Goal: Communication & Community: Share content

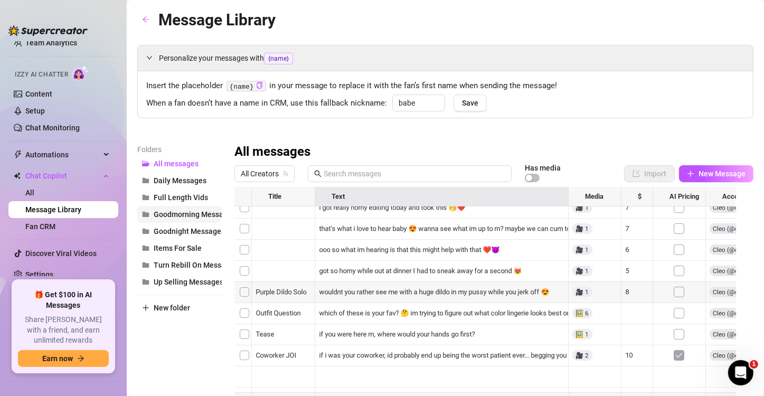
click at [187, 206] on button "Goodmorning Messages" at bounding box center [179, 214] width 84 height 17
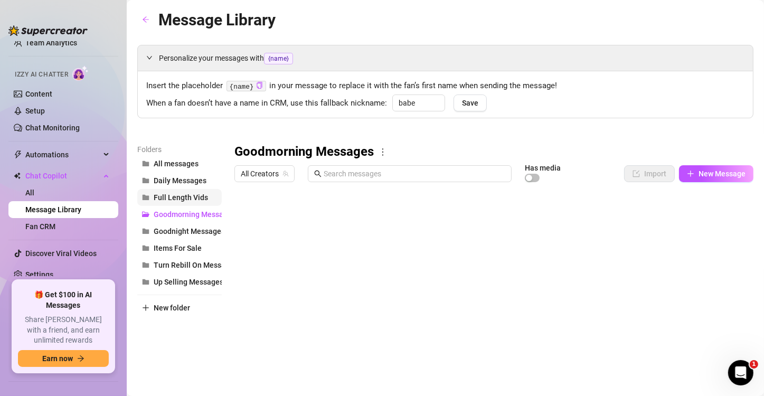
click at [186, 199] on span "Full Length Vids" at bounding box center [181, 197] width 54 height 8
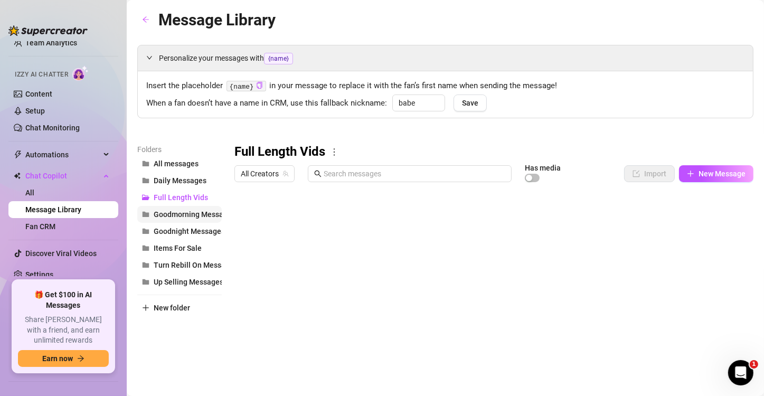
click at [208, 218] on span "Goodmorning Messages" at bounding box center [195, 214] width 82 height 8
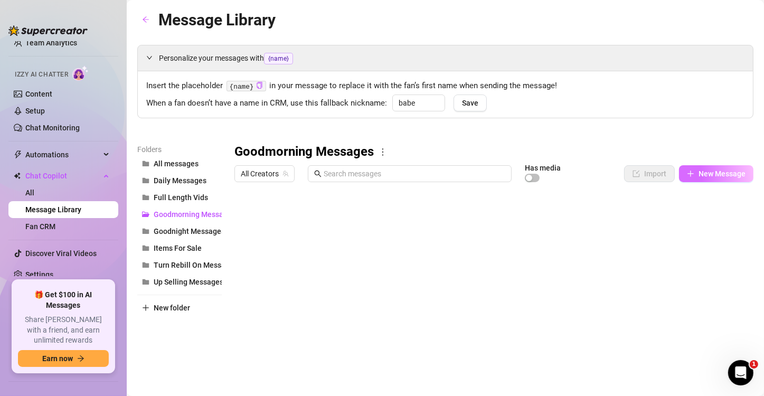
click at [688, 177] on button "New Message" at bounding box center [716, 173] width 74 height 17
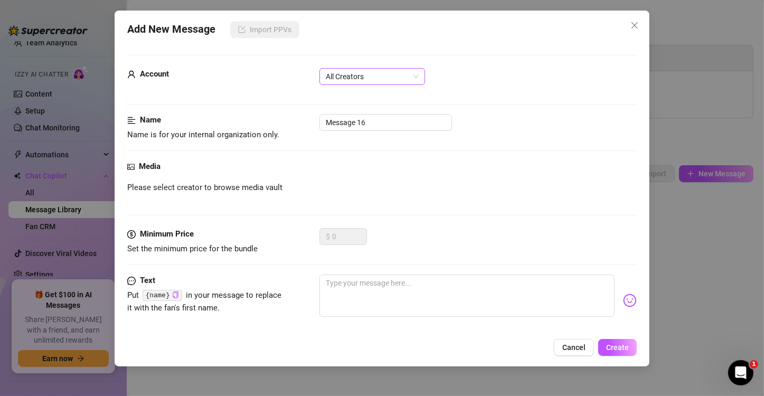
click at [372, 77] on span "All Creators" at bounding box center [372, 77] width 93 height 16
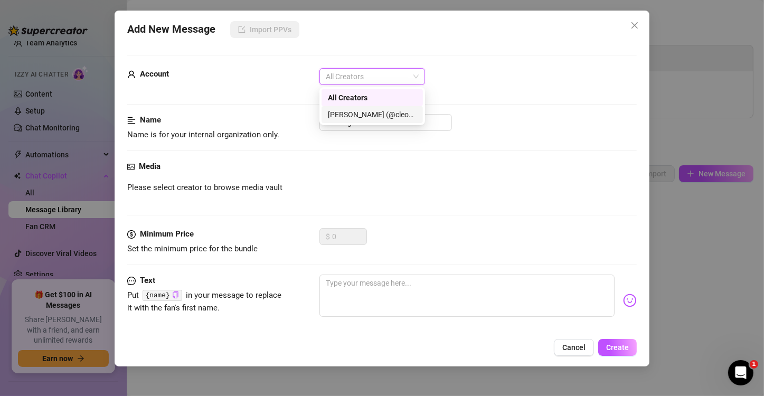
click at [362, 112] on div "[PERSON_NAME] (@cleom00n)" at bounding box center [372, 115] width 89 height 12
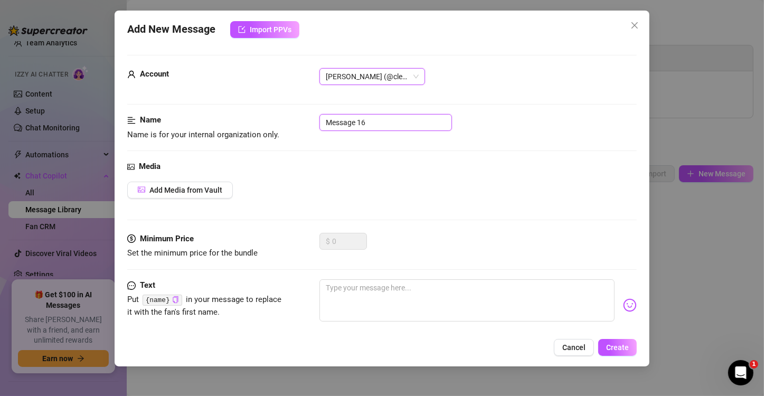
click at [390, 125] on input "Message 16" at bounding box center [385, 122] width 132 height 17
type input "M"
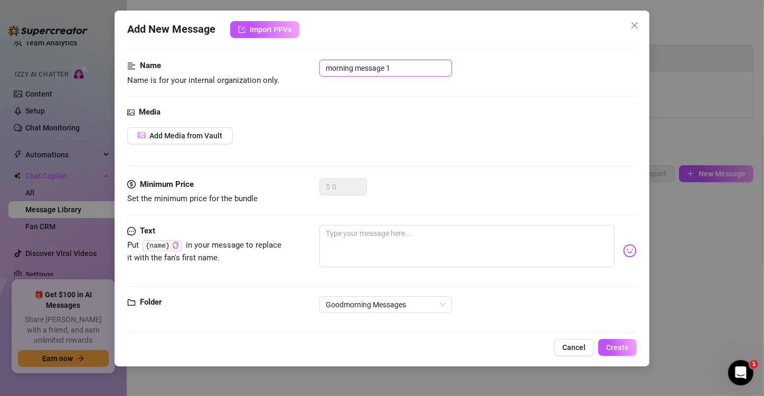
scroll to position [63, 0]
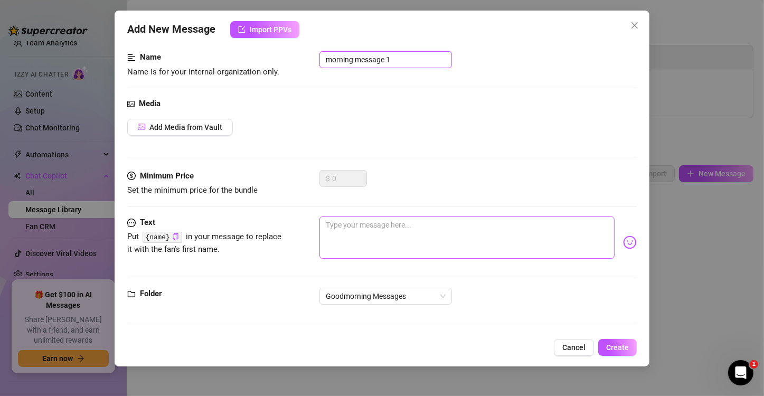
type input "morning message 1"
click at [405, 240] on textarea at bounding box center [466, 237] width 295 height 42
type textarea "m"
type textarea "mo"
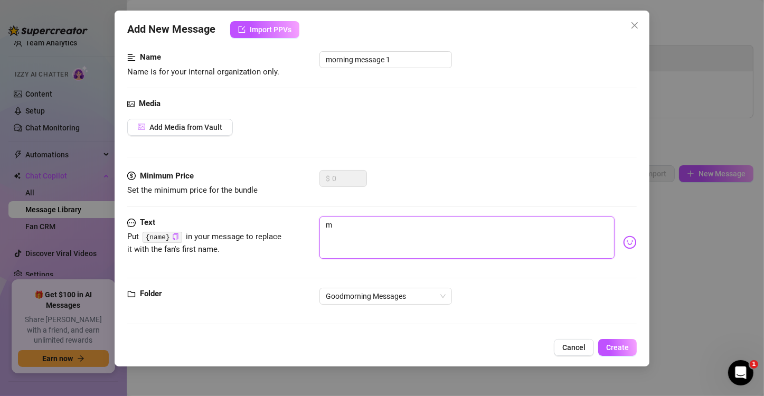
type textarea "mo"
type textarea "mor"
type textarea "morn"
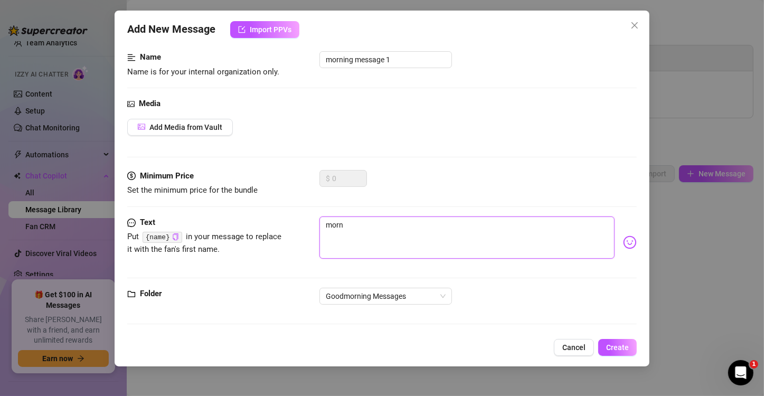
type textarea "morni"
type textarea "mornin"
type textarea "morning"
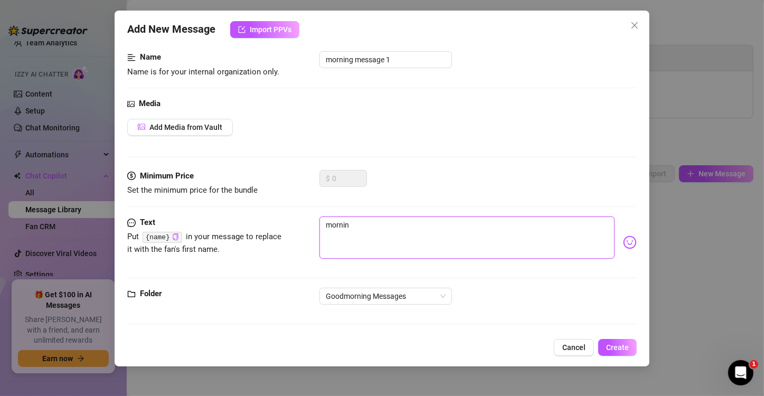
type textarea "morning"
type textarea "morning c"
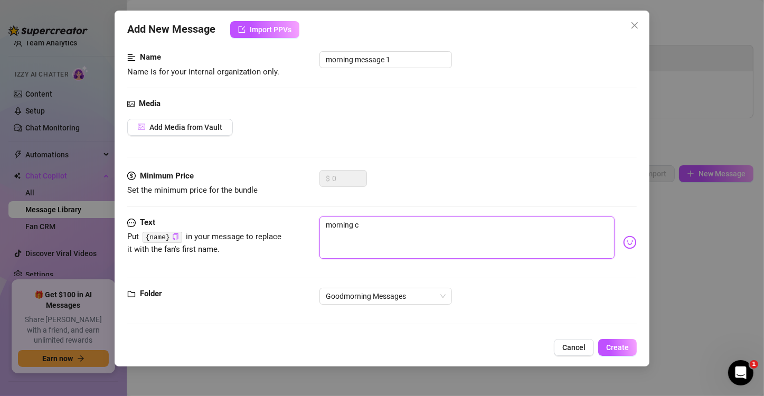
type textarea "morning cu"
type textarea "morning cut"
type textarea "morning cuti"
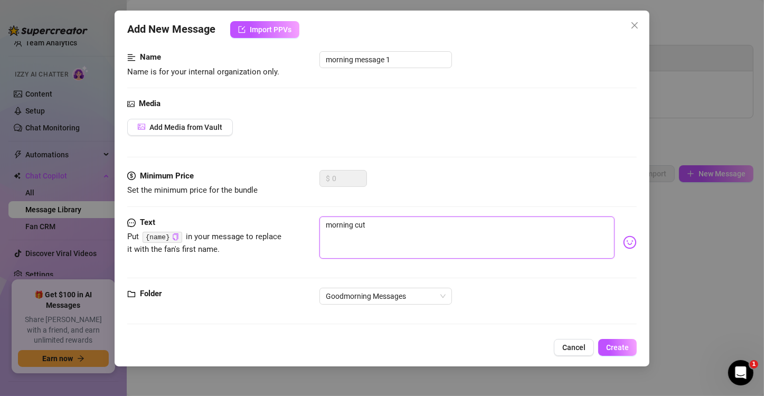
type textarea "morning cuti"
type textarea "morning cutie"
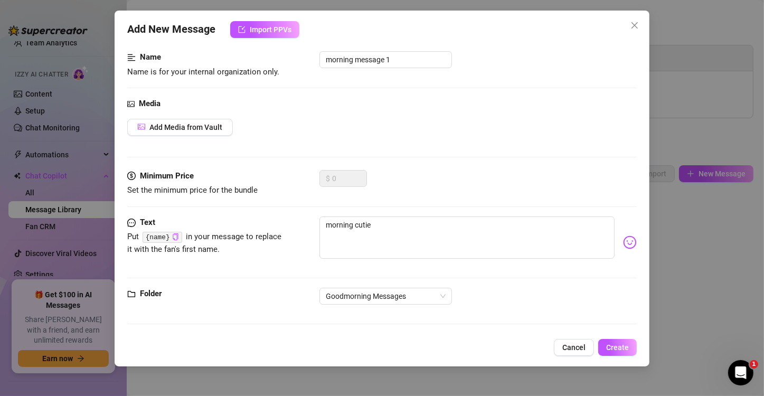
click at [620, 235] on body "Home Creator Analytics Team Analytics Izzy AI Chatter Content Setup Chat Monito…" at bounding box center [382, 198] width 764 height 396
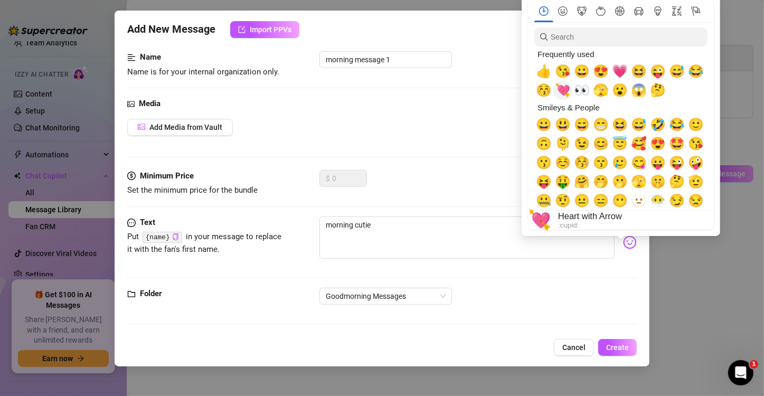
click at [567, 92] on span "💘" at bounding box center [563, 90] width 16 height 15
type textarea "morning cutie 💘"
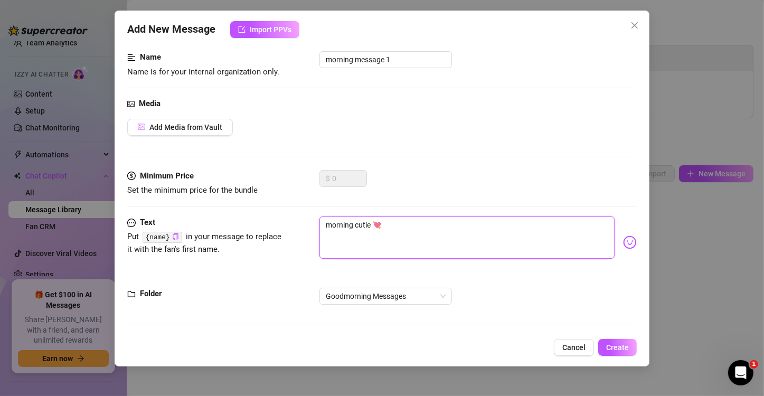
click at [445, 235] on textarea "morning cutie 💘" at bounding box center [466, 237] width 295 height 42
type textarea "morning cutie 💘"
type textarea "morning cutie 💘 d"
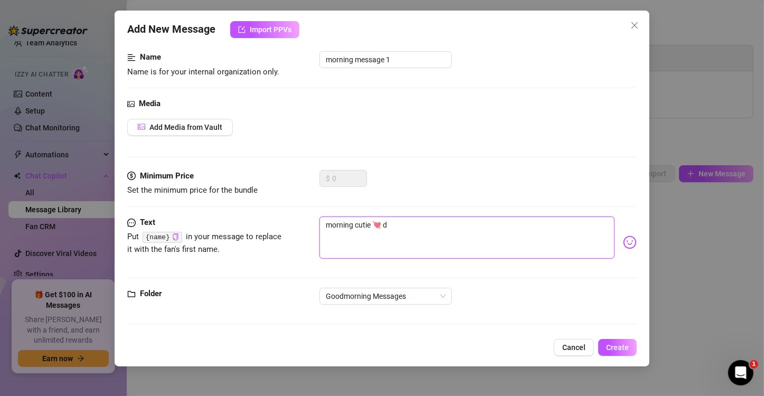
type textarea "morning cutie 💘 di"
type textarea "morning cutie 💘 did"
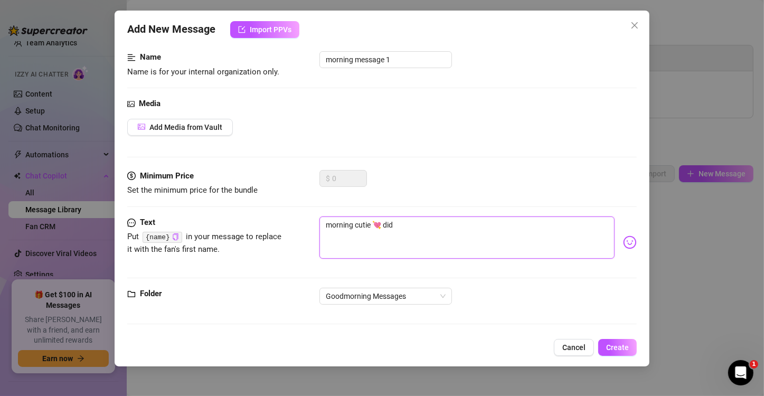
type textarea "morning cutie 💘 did"
type textarea "morning cutie 💘 did y"
type textarea "morning cutie 💘 did yo"
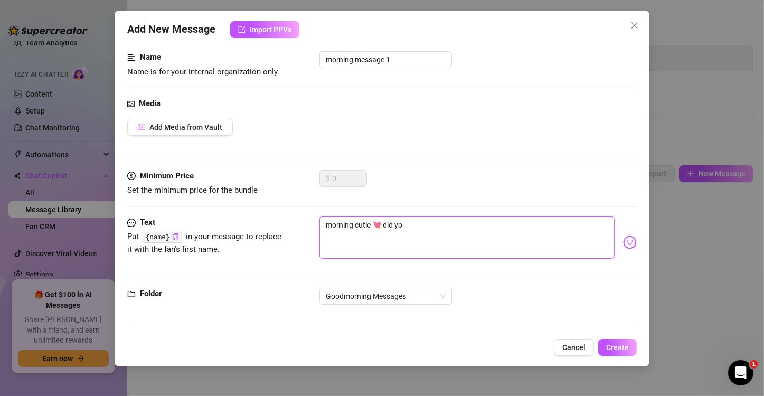
type textarea "morning cutie 💘 did you"
type textarea "morning cutie 💘 did you d"
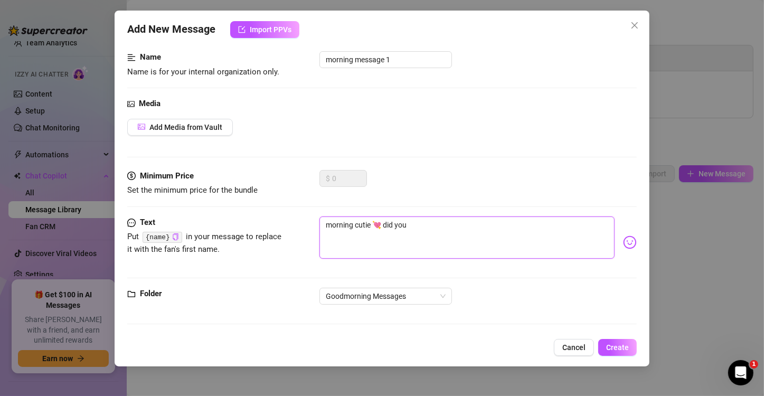
type textarea "morning cutie 💘 did you d"
type textarea "morning cutie 💘 did you dr"
type textarea "morning cutie 💘 did you [PERSON_NAME]"
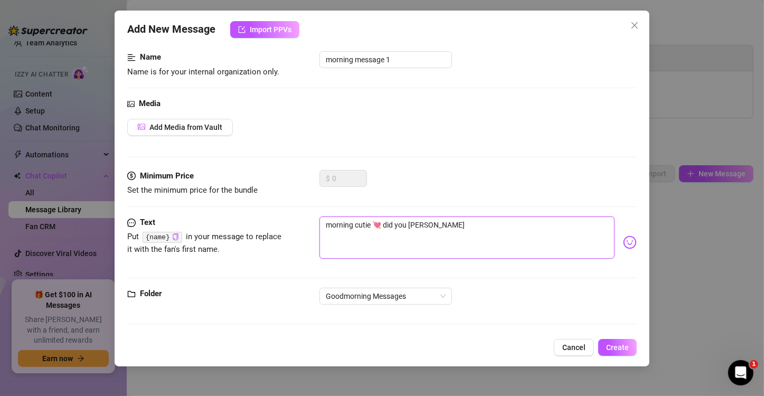
type textarea "morning cutie 💘 did you [PERSON_NAME]"
type textarea "morning cutie 💘 did you dream"
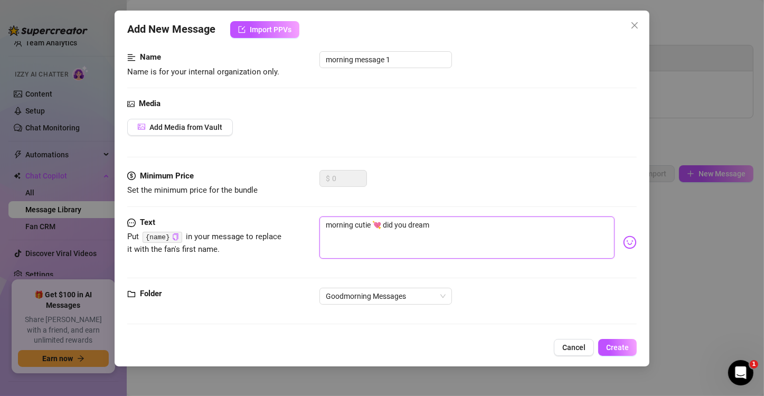
type textarea "morning cutie 💘 did you dream"
type textarea "morning cutie 💘 did you dream a"
type textarea "morning cutie 💘 did you dream ab"
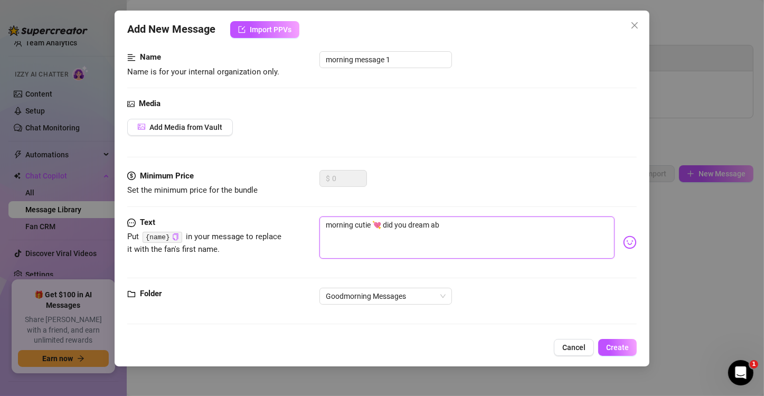
type textarea "morning cutie 💘 did you dream abo"
type textarea "morning cutie 💘 did you dream abou"
type textarea "morning cutie 💘 did you dream about"
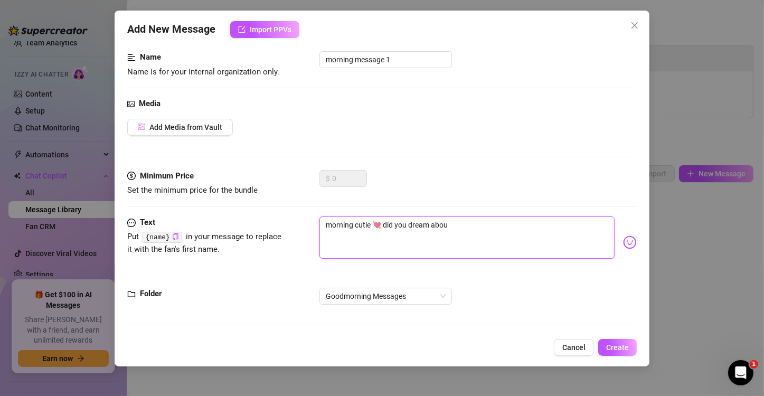
type textarea "morning cutie 💘 did you dream about"
type textarea "morning cutie 💘 did you dream about m"
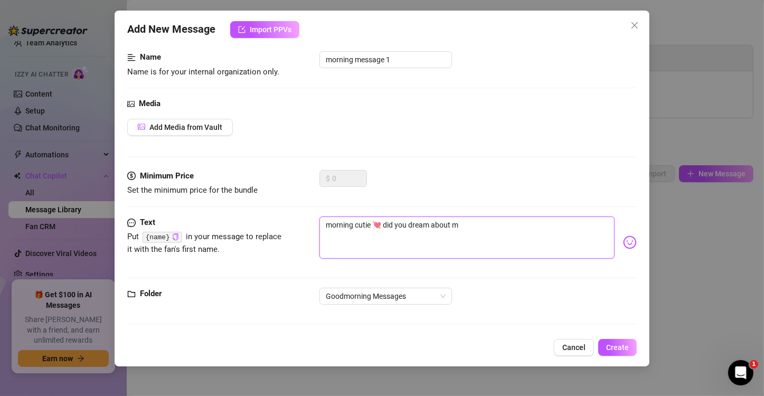
type textarea "morning cutie 💘 did you dream about me"
type textarea "morning cutie 💘 did you dream about me l"
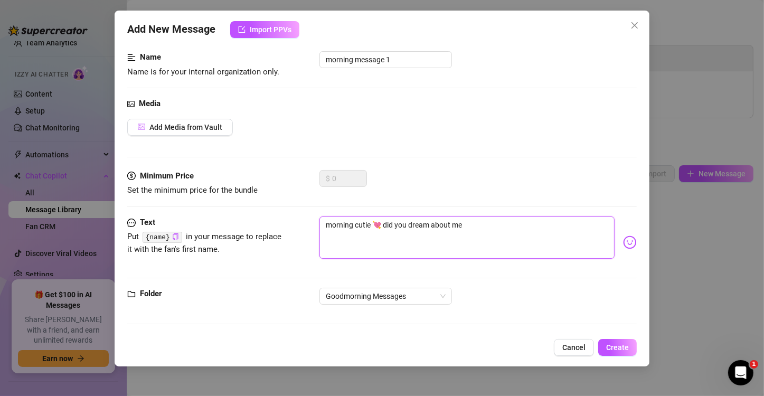
type textarea "morning cutie 💘 did you dream about me l"
type textarea "morning cutie 💘 did you dream about me la"
type textarea "morning cutie 💘 did you dream about me las"
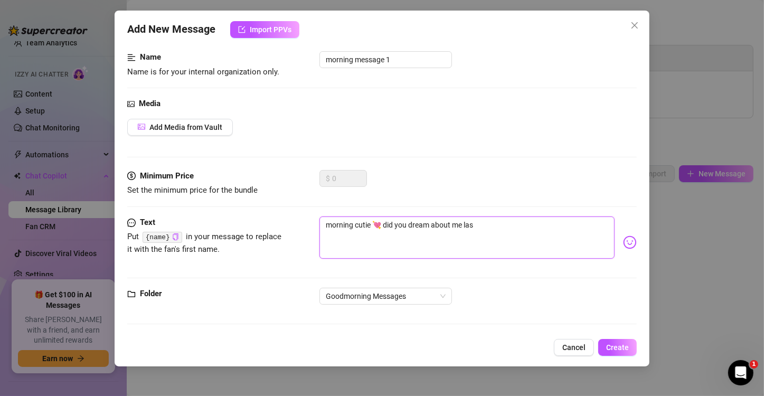
type textarea "morning cutie 💘 did you dream about me last"
type textarea "morning cutie 💘 did you dream about me last n"
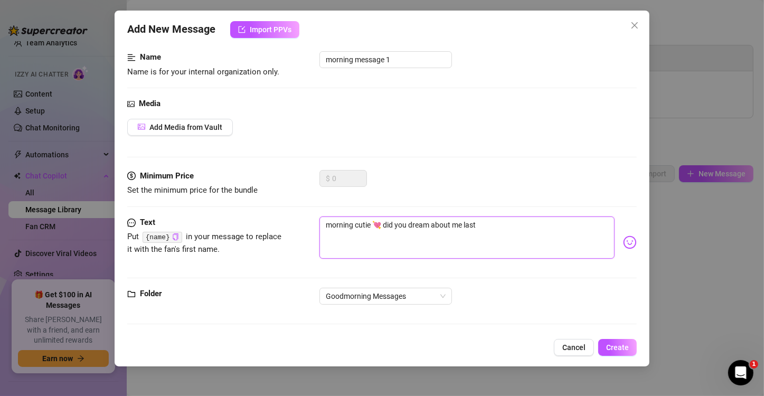
type textarea "morning cutie 💘 did you dream about me last n"
type textarea "morning cutie 💘 did you dream about me last ni"
type textarea "morning cutie 💘 did you dream about me last nig"
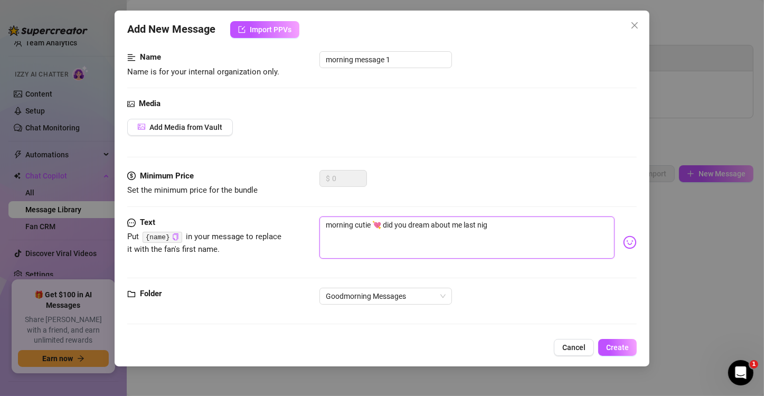
type textarea "morning cutie 💘 did you dream about me last nigh"
type textarea "morning cutie 💘 did you dream about me last night"
type textarea "morning cutie 💘 did you dream about me last night?"
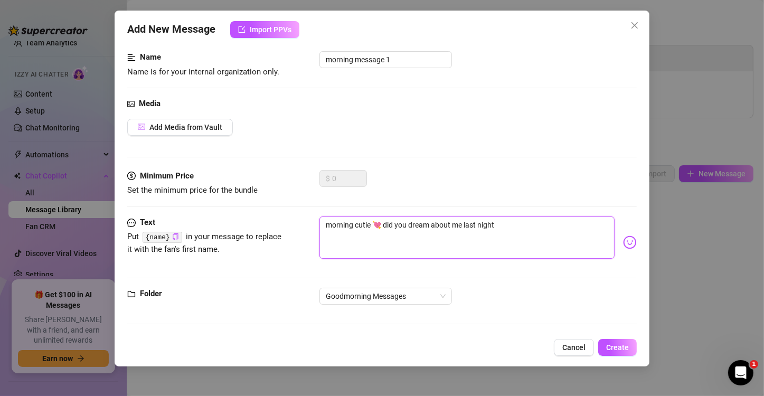
type textarea "morning cutie 💘 did you dream about me last night?"
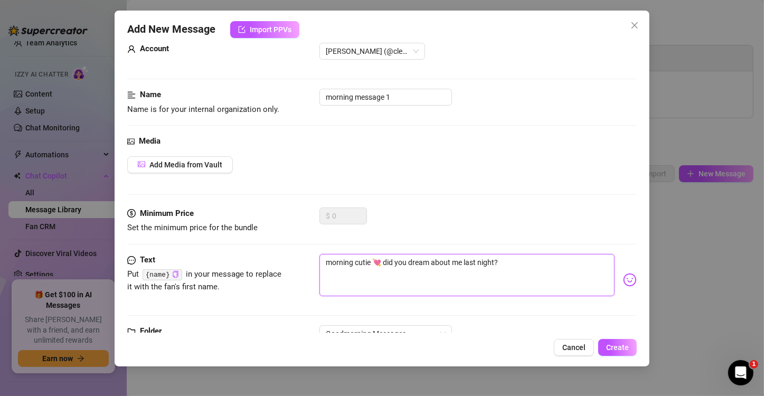
scroll to position [0, 0]
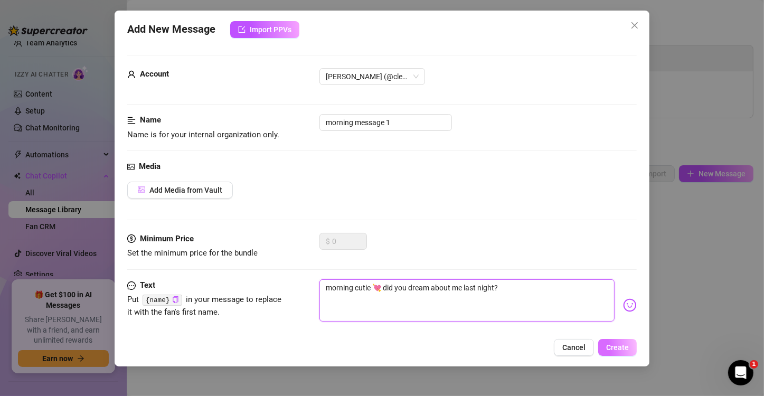
type textarea "morning cutie 💘 did you dream about me last night?"
click at [622, 347] on span "Create" at bounding box center [617, 347] width 23 height 8
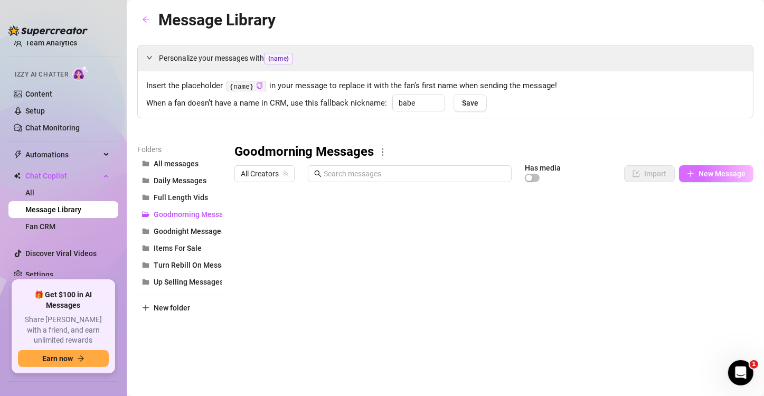
click at [737, 178] on button "New Message" at bounding box center [716, 173] width 74 height 17
type textarea "Type your message here..."
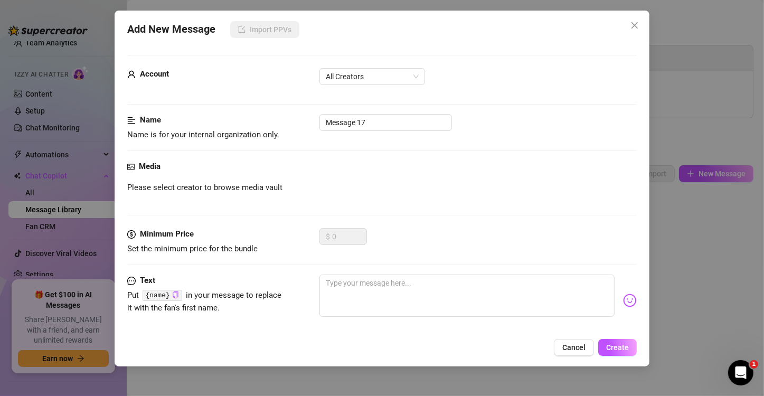
click at [369, 113] on div "Account All Creators" at bounding box center [381, 91] width 509 height 46
drag, startPoint x: 378, startPoint y: 124, endPoint x: 219, endPoint y: 108, distance: 160.2
click at [219, 108] on form "Account All Creators Name Name is for your internal organization only. Message …" at bounding box center [381, 223] width 509 height 337
type input "morning message 2"
click at [369, 67] on form "Account All Creators Name Name is for your internal organization only. morning …" at bounding box center [381, 223] width 509 height 337
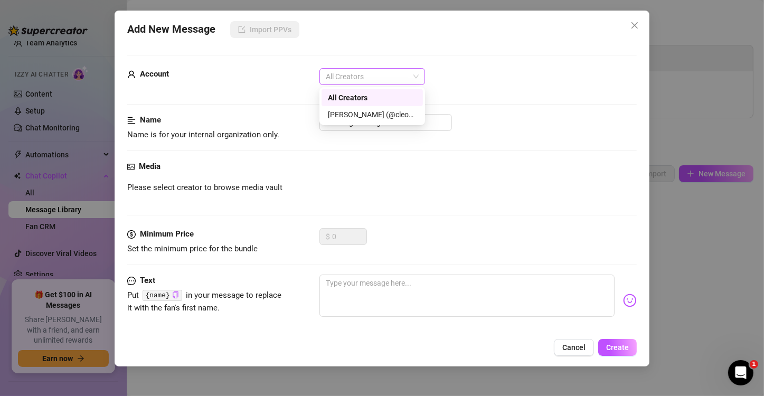
click at [358, 77] on span "All Creators" at bounding box center [372, 77] width 93 height 16
click at [343, 111] on div "[PERSON_NAME] (@cleom00n)" at bounding box center [372, 115] width 89 height 12
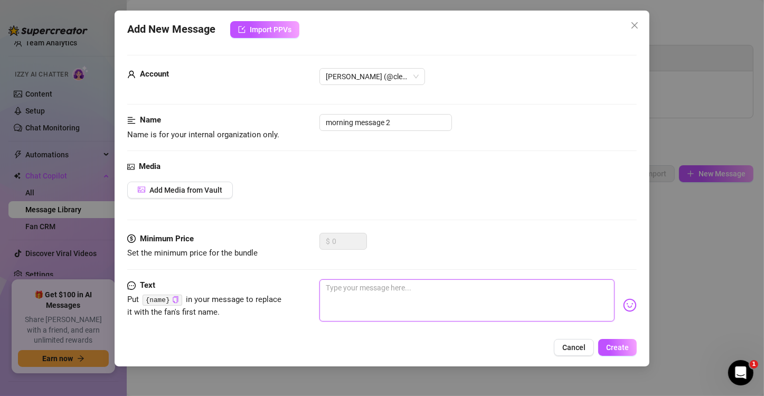
click at [358, 318] on textarea at bounding box center [466, 300] width 295 height 42
type textarea "w"
type textarea "wo"
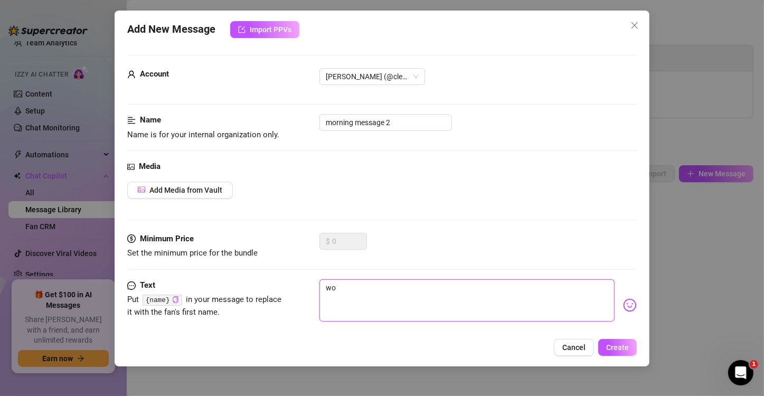
type textarea "wok"
type textarea "woke"
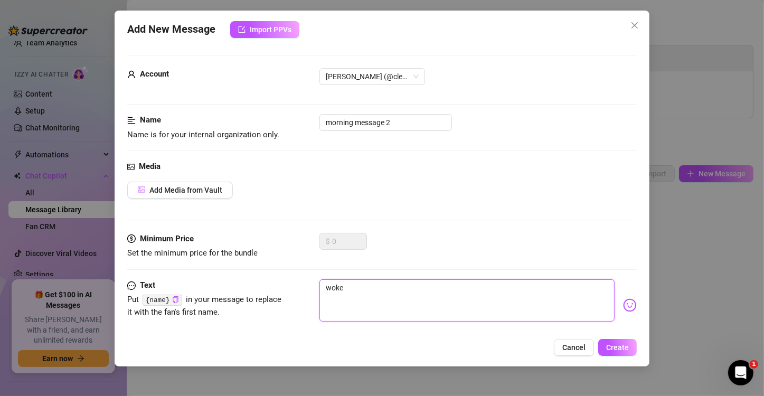
type textarea "woke"
type textarea "woke u"
type textarea "woke up"
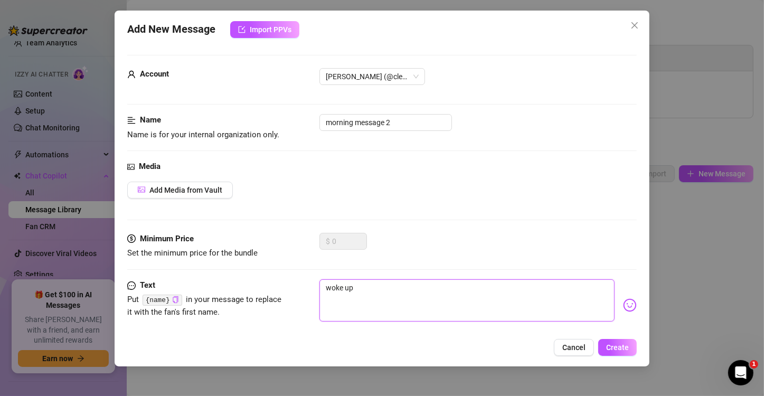
type textarea "woke up"
type textarea "woke up s"
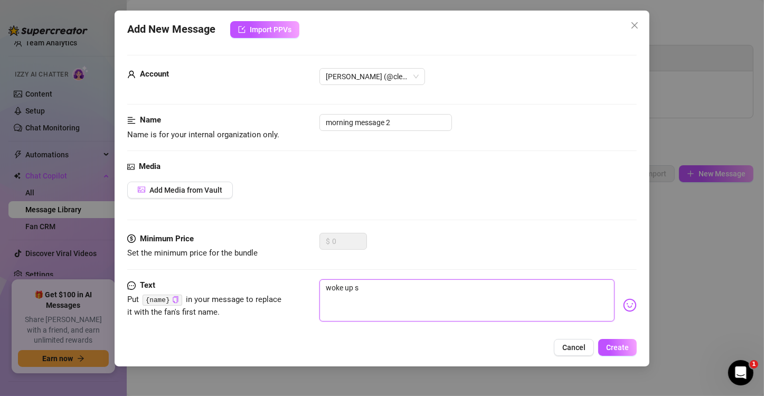
type textarea "woke up s"
type textarea "woke up so"
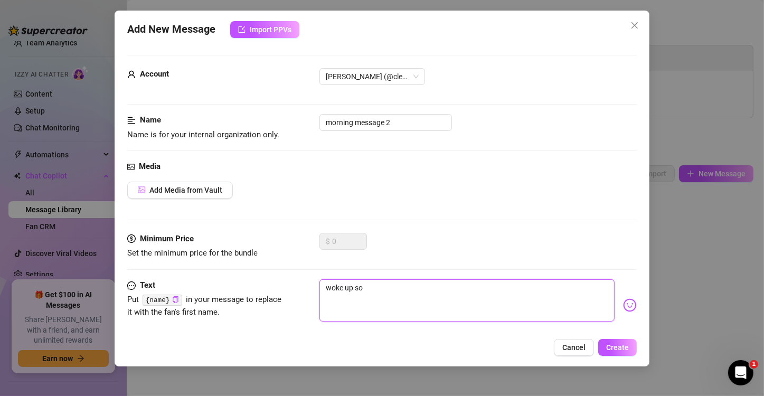
type textarea "woke up so"
type textarea "woke up so n"
type textarea "woke up so ne"
type textarea "woke up so nee"
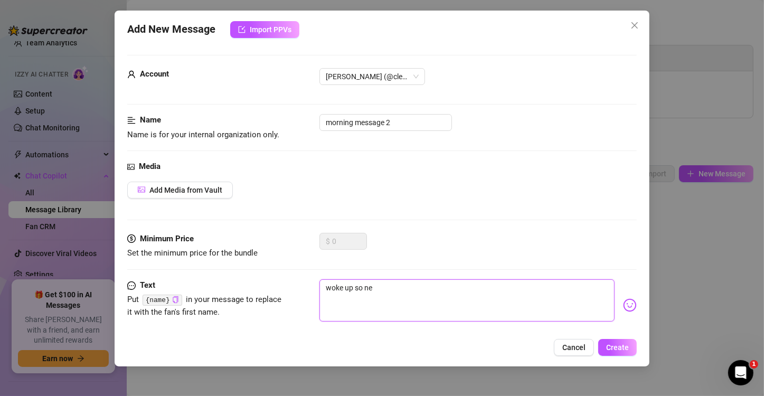
type textarea "woke up so nee"
type textarea "woke up so need"
type textarea "woke up so needy"
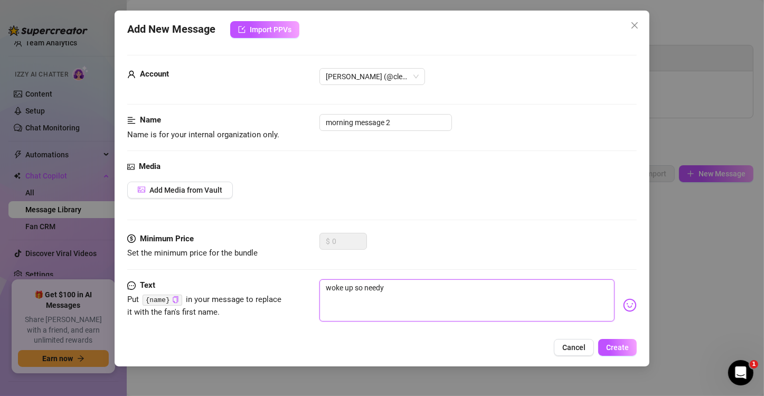
type textarea "woke up so needy."
type textarea "woke up so needy.."
type textarea "woke up so needy..."
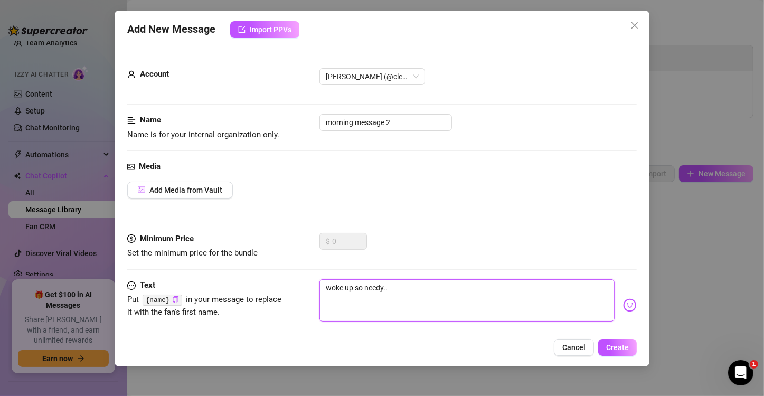
type textarea "woke up so needy..."
type textarea "woke up so needy... t"
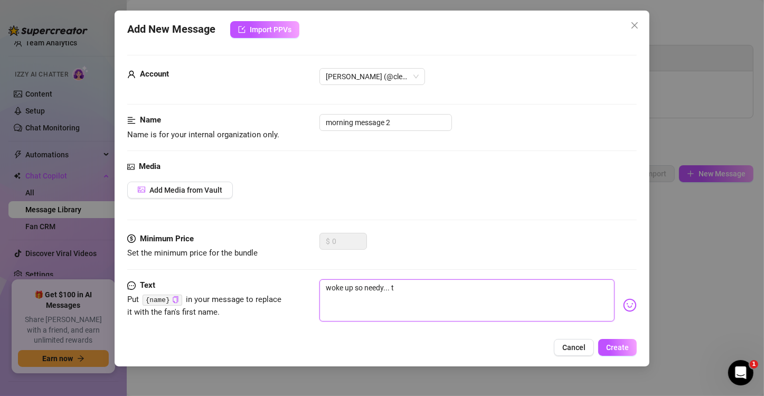
type textarea "woke up so needy... th"
type textarea "woke up so needy... tho"
type textarea "woke up so needy... thou"
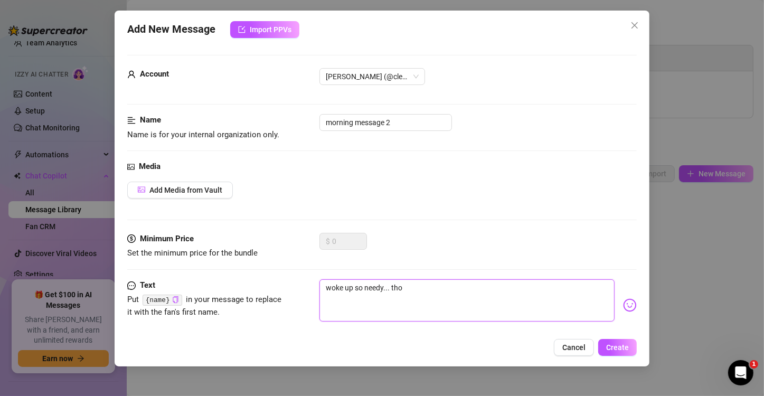
type textarea "woke up so needy... thou"
type textarea "woke up so needy... [GEOGRAPHIC_DATA]"
type textarea "woke up so needy... though"
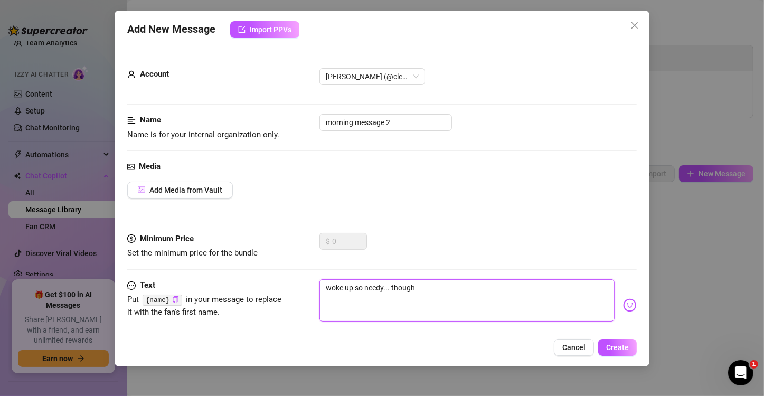
type textarea "woke up so needy... thought"
type textarea "woke up so needy... thought i"
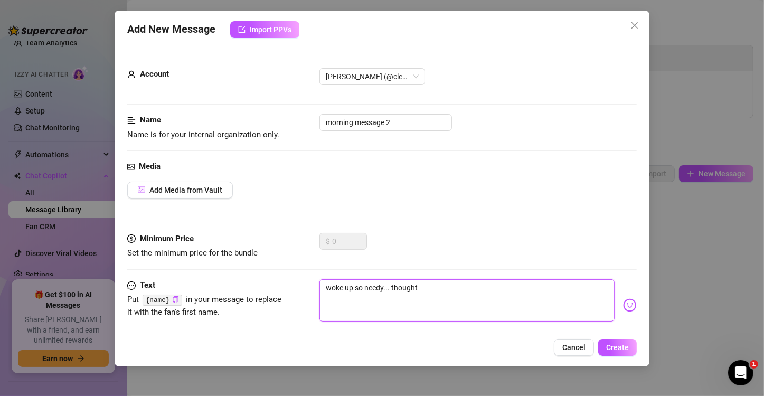
type textarea "woke up so needy... thought i"
type textarea "woke up so needy... thought id"
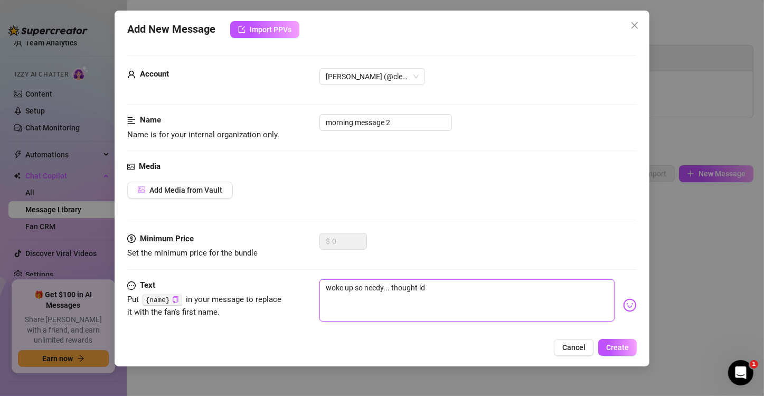
type textarea "woke up so needy... thought id c"
type textarea "woke up so needy... thought id co"
type textarea "woke up so needy... thought id com"
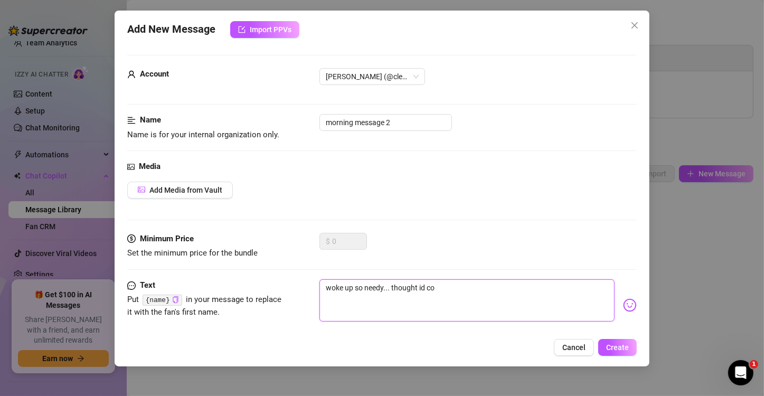
type textarea "woke up so needy... thought id com"
type textarea "woke up so needy... thought id come"
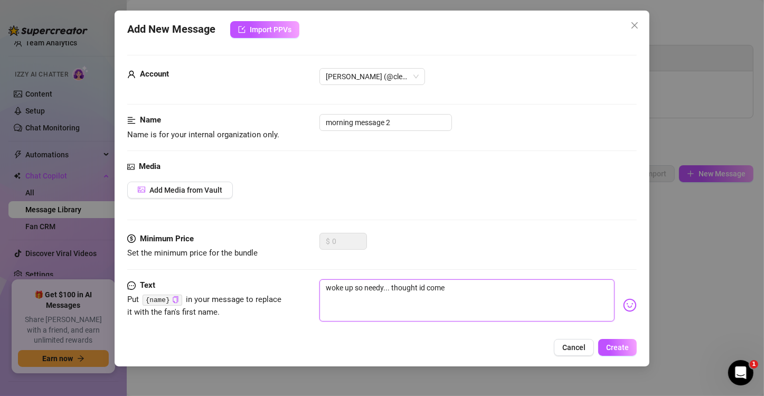
type textarea "woke up so needy... thought id come s"
type textarea "woke up so needy... thought id come sa"
type textarea "woke up so needy... thought id come say"
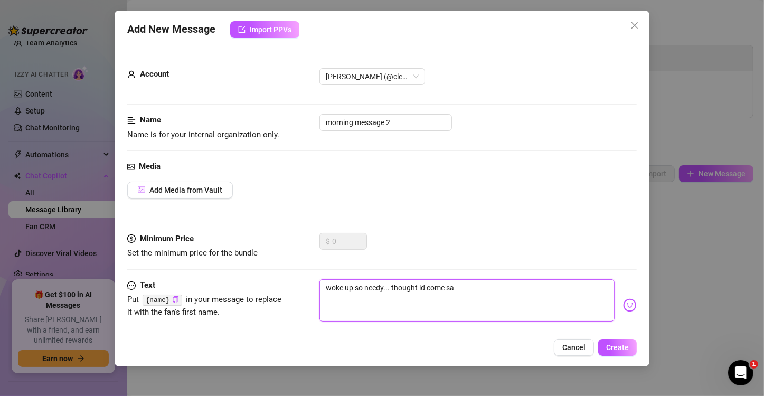
type textarea "woke up so needy... thought id come say"
type textarea "woke up so needy... thought id come say h"
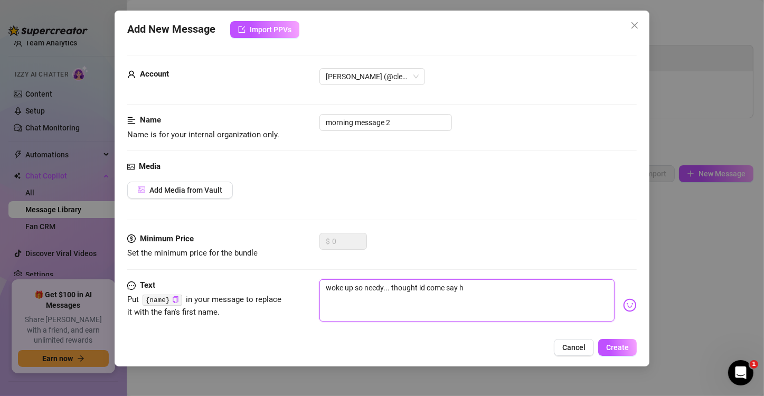
type textarea "woke up so needy... thought id come say hi"
type textarea "woke up so needy... thought id come say hi b"
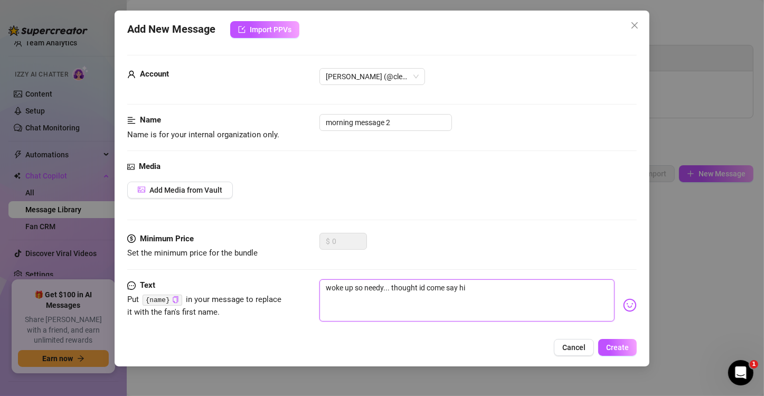
type textarea "woke up so needy... thought id come say hi b"
type textarea "woke up so needy... thought id come say hi be"
type textarea "woke up so needy... thought id come say hi bef"
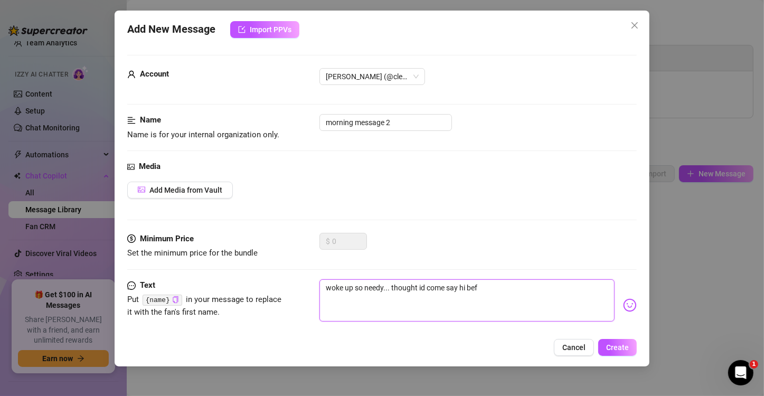
type textarea "woke up so needy... thought id come say hi befo"
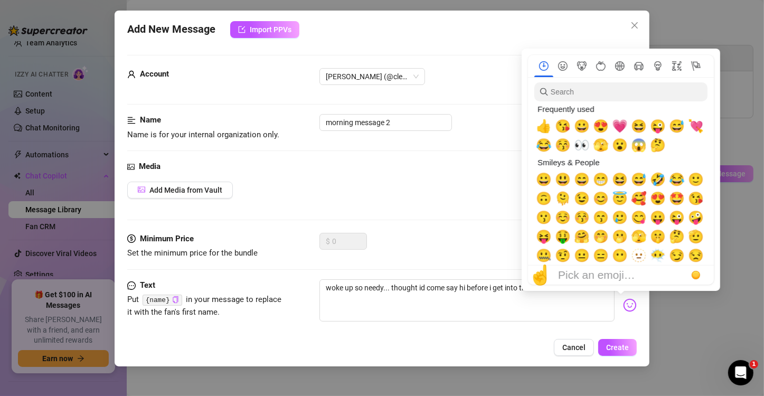
click at [623, 310] on img at bounding box center [630, 305] width 14 height 14
click at [561, 129] on span "😘" at bounding box center [563, 126] width 16 height 15
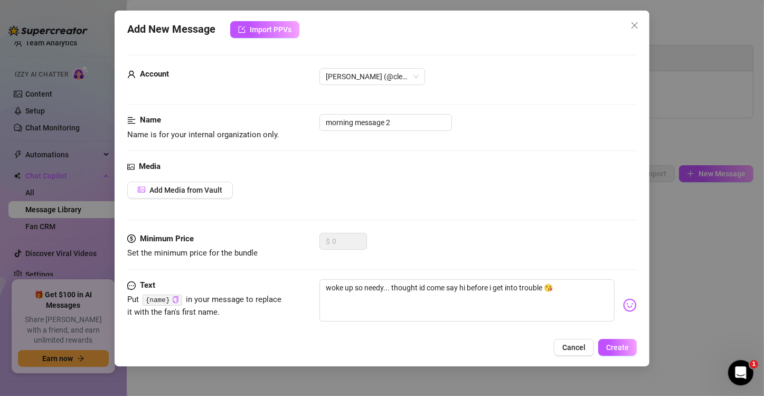
click at [451, 187] on div "Add Media from Vault" at bounding box center [381, 190] width 509 height 17
click at [622, 345] on span "Create" at bounding box center [617, 347] width 23 height 8
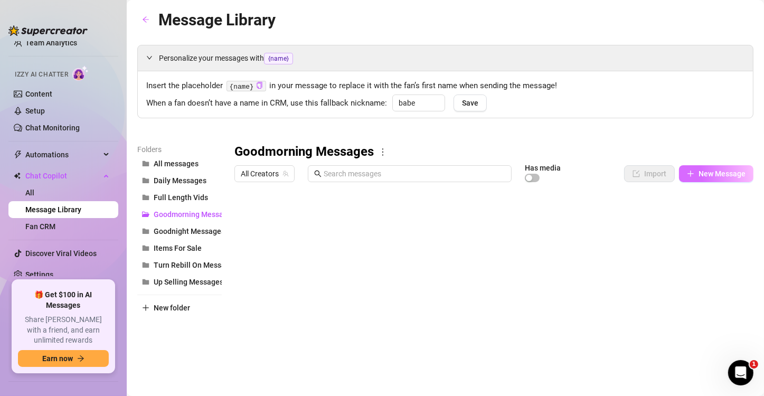
click at [691, 165] on button "New Message" at bounding box center [716, 173] width 74 height 17
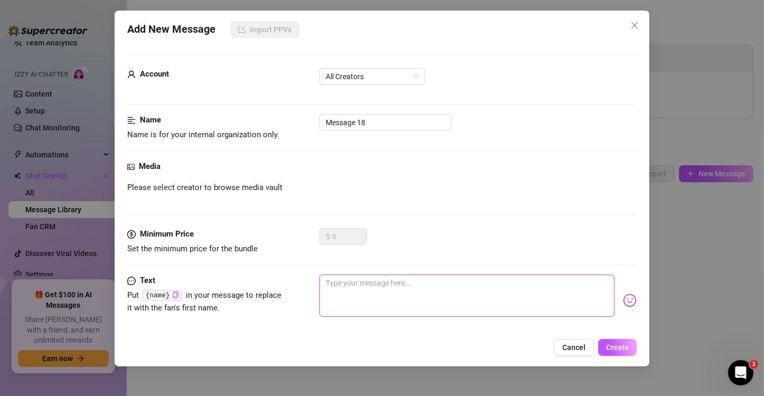
click at [476, 292] on textarea at bounding box center [466, 295] width 295 height 42
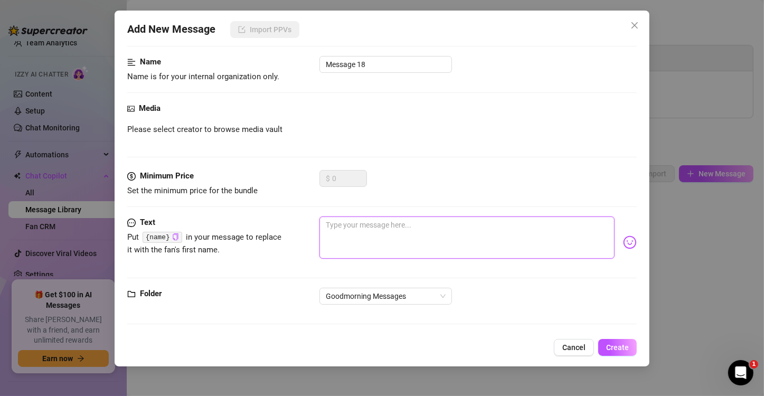
scroll to position [58, 0]
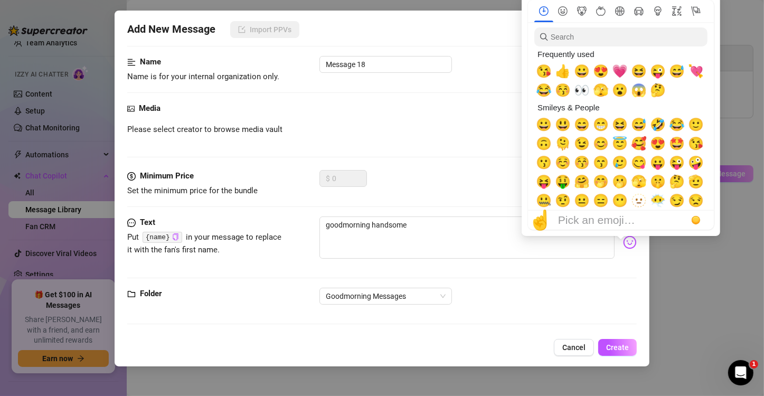
click at [623, 240] on img at bounding box center [630, 242] width 14 height 14
click at [620, 75] on span "💗" at bounding box center [620, 71] width 16 height 15
click at [625, 248] on img at bounding box center [630, 242] width 14 height 14
click at [593, 93] on span "🫣" at bounding box center [601, 90] width 16 height 15
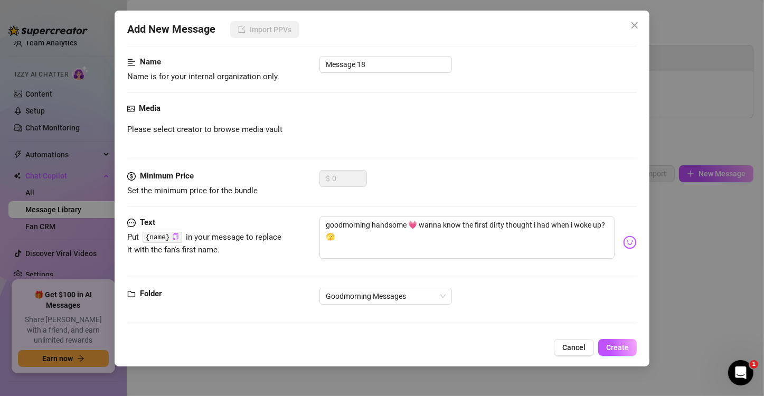
click at [516, 281] on div "Text Put {name} in your message to replace it with the fan's first name. goodmo…" at bounding box center [381, 251] width 509 height 71
click at [388, 70] on input "Message 18" at bounding box center [385, 64] width 132 height 17
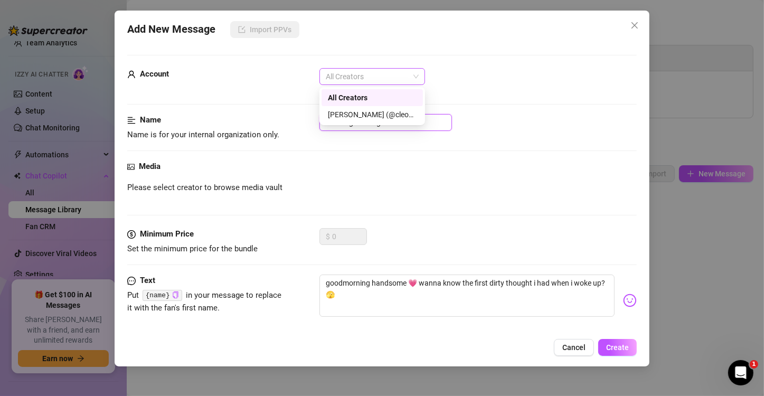
click at [388, 81] on span "All Creators" at bounding box center [372, 77] width 93 height 16
click at [377, 115] on div "[PERSON_NAME] (@cleom00n)" at bounding box center [372, 115] width 89 height 12
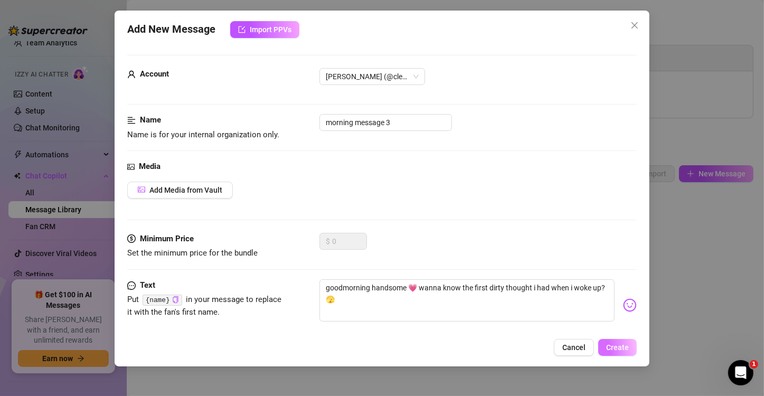
click at [609, 350] on span "Create" at bounding box center [617, 347] width 23 height 8
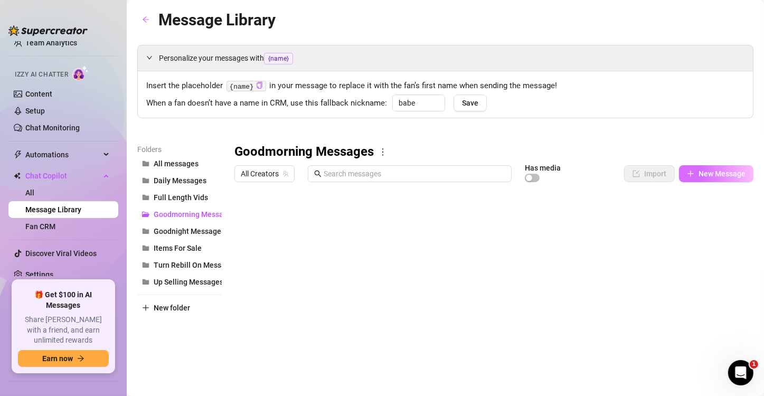
click at [717, 178] on button "New Message" at bounding box center [716, 173] width 74 height 17
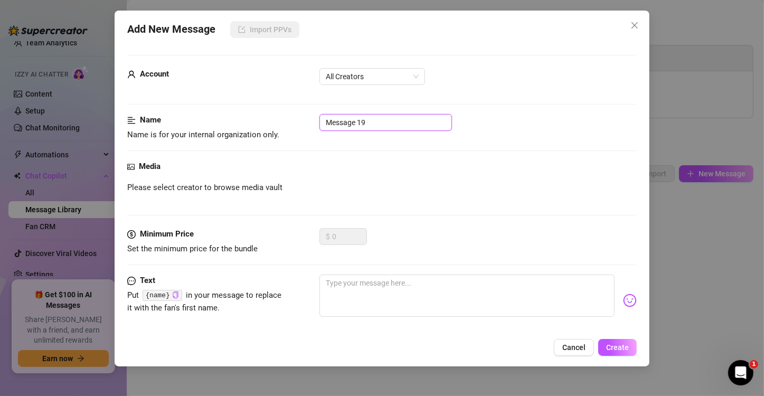
click at [396, 120] on input "Message 19" at bounding box center [385, 122] width 132 height 17
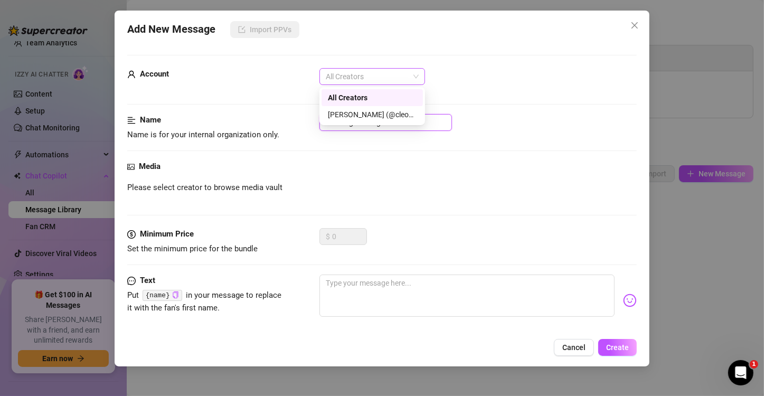
click at [383, 74] on span "All Creators" at bounding box center [372, 77] width 93 height 16
click at [359, 110] on div "[PERSON_NAME] (@cleom00n)" at bounding box center [372, 115] width 89 height 12
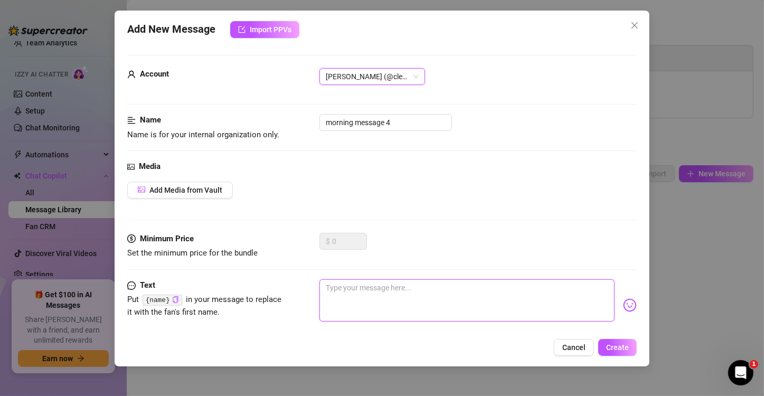
click at [371, 308] on textarea at bounding box center [466, 300] width 295 height 42
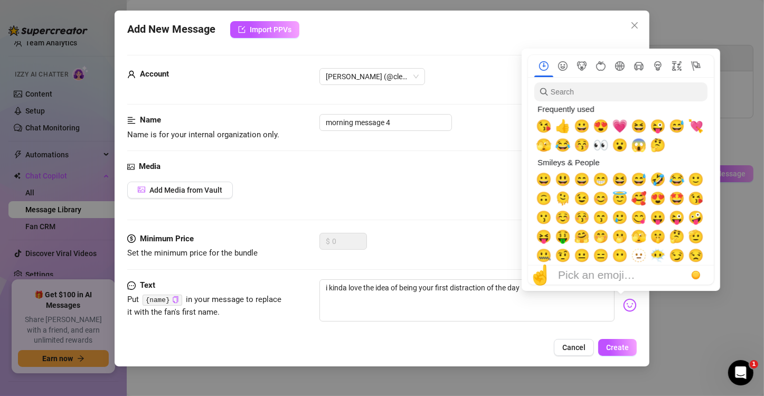
click at [623, 309] on img at bounding box center [630, 305] width 14 height 14
click at [577, 97] on input "search" at bounding box center [620, 91] width 173 height 19
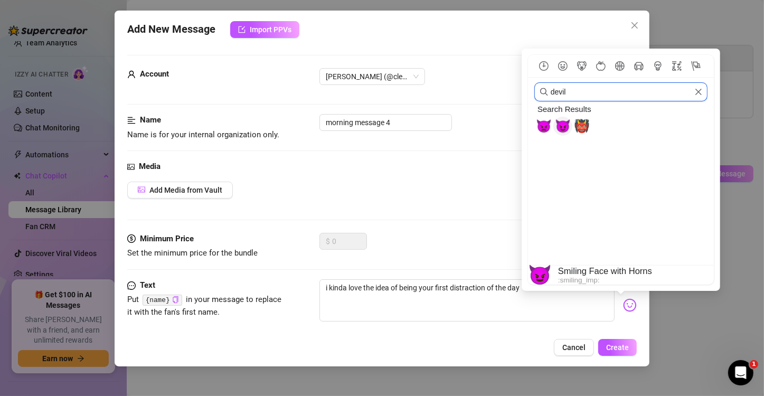
click at [559, 128] on span "😈" at bounding box center [563, 126] width 16 height 15
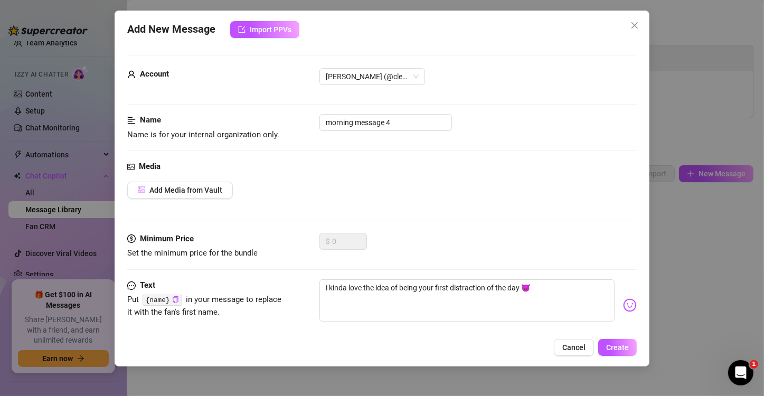
click at [447, 182] on div "Add Media from Vault" at bounding box center [381, 190] width 509 height 17
click at [612, 344] on span "Create" at bounding box center [617, 347] width 23 height 8
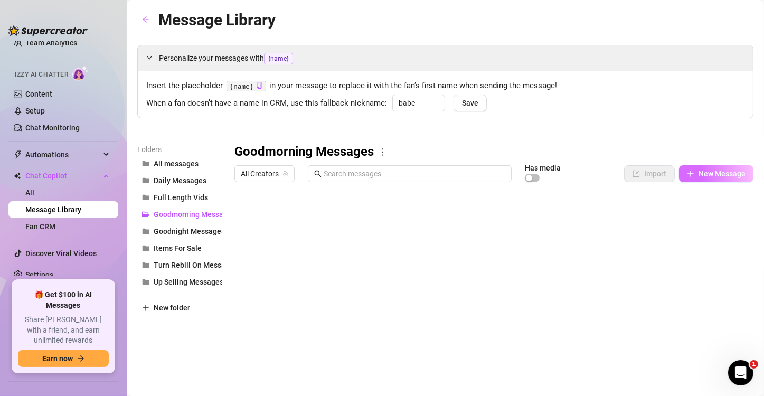
click at [698, 177] on span "New Message" at bounding box center [721, 173] width 47 height 8
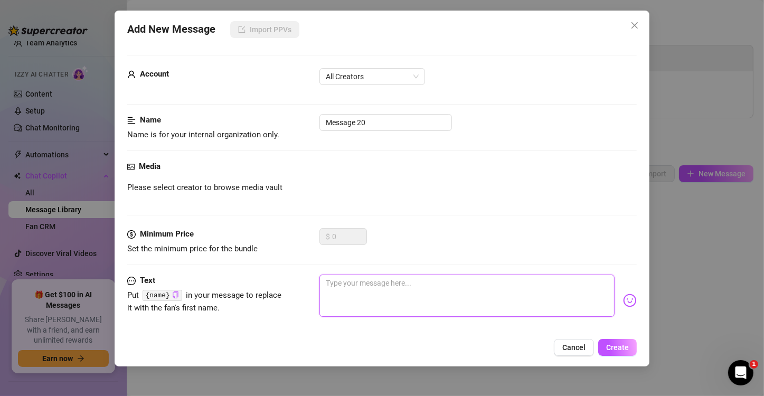
click at [381, 310] on textarea at bounding box center [466, 295] width 295 height 42
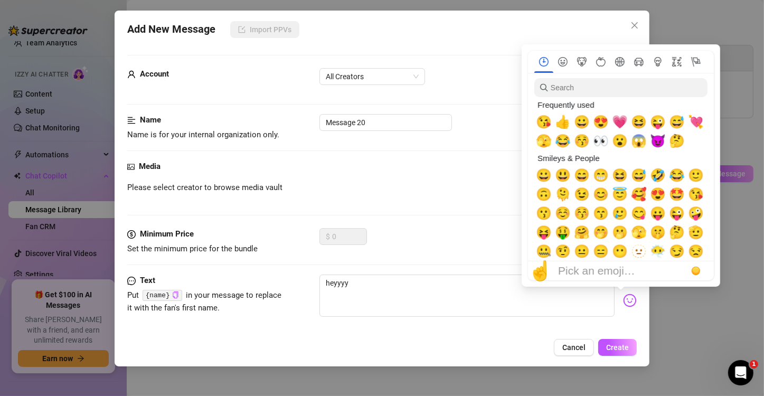
click at [623, 302] on img at bounding box center [630, 300] width 14 height 14
click at [695, 126] on span "💘" at bounding box center [696, 122] width 16 height 15
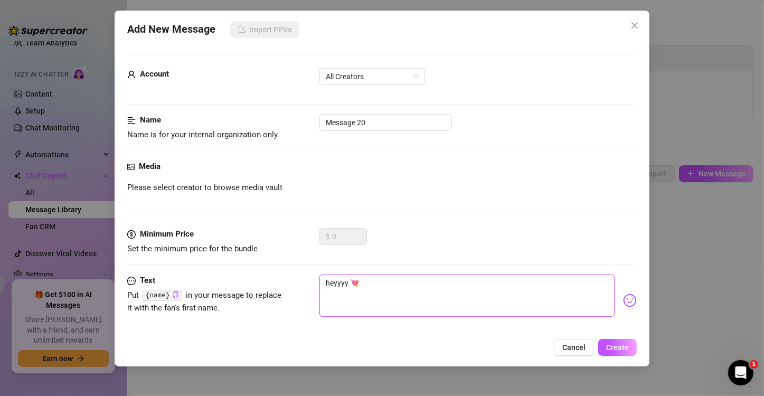
click at [404, 284] on textarea "heyyyy 💘" at bounding box center [466, 295] width 295 height 42
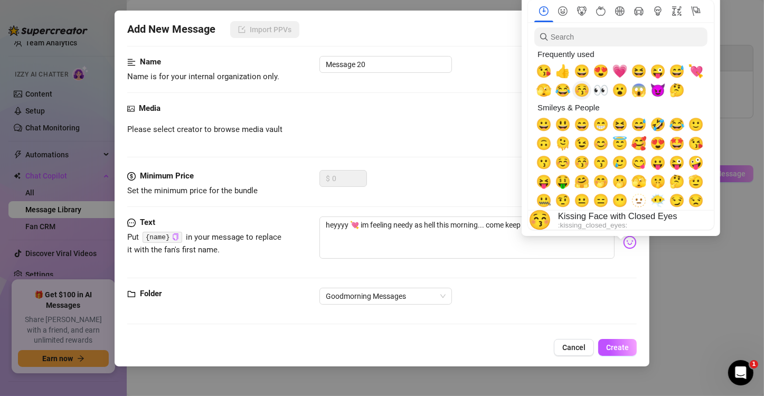
click at [580, 92] on span "😚" at bounding box center [582, 90] width 16 height 15
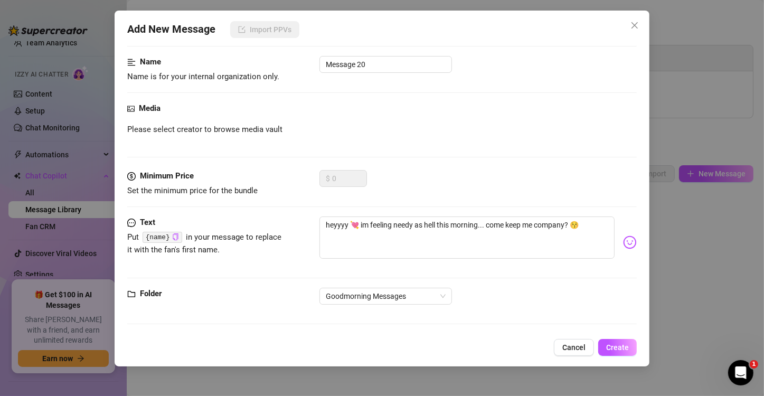
click at [446, 144] on div "Media Please select creator to browse media vault" at bounding box center [381, 136] width 509 height 68
click at [613, 344] on span "Create" at bounding box center [617, 347] width 23 height 8
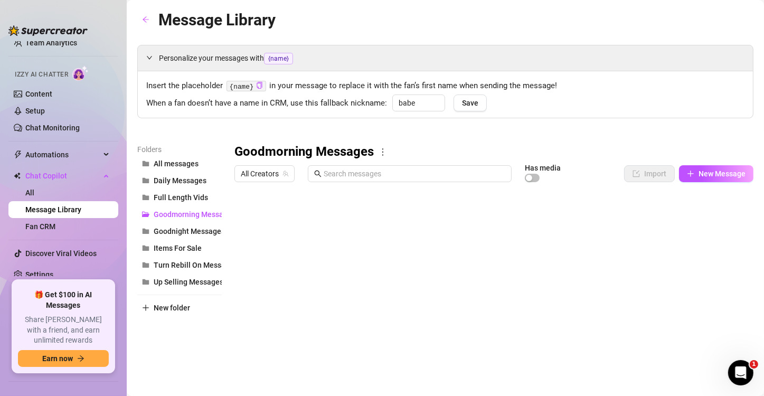
click at [295, 295] on div at bounding box center [489, 304] width 510 height 235
click at [316, 370] on div at bounding box center [489, 304] width 510 height 235
click at [698, 169] on span "New Message" at bounding box center [721, 173] width 47 height 8
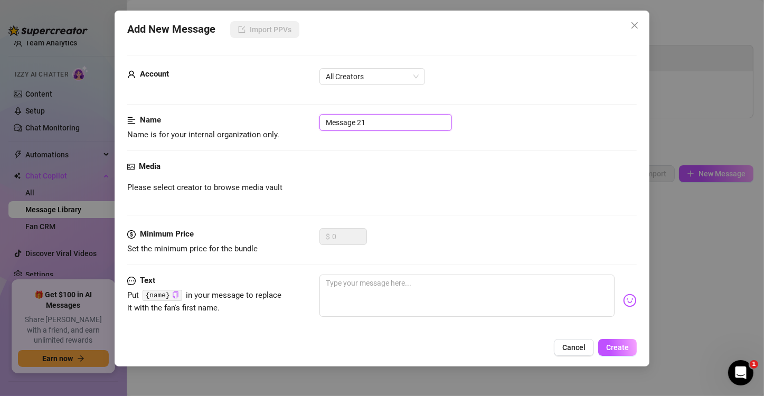
click at [385, 125] on input "Message 21" at bounding box center [385, 122] width 132 height 17
click at [344, 290] on textarea at bounding box center [466, 295] width 295 height 42
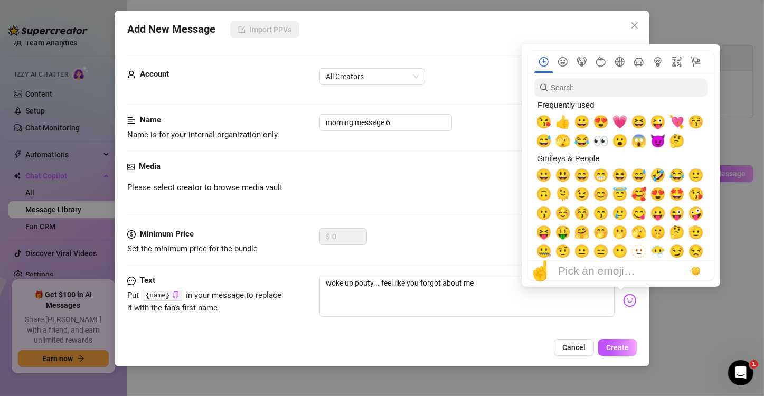
click at [623, 296] on img at bounding box center [630, 300] width 14 height 14
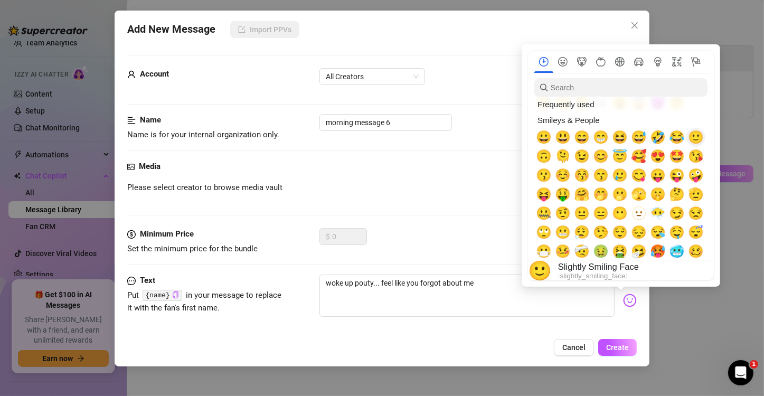
scroll to position [38, 0]
click at [623, 299] on img at bounding box center [630, 300] width 14 height 14
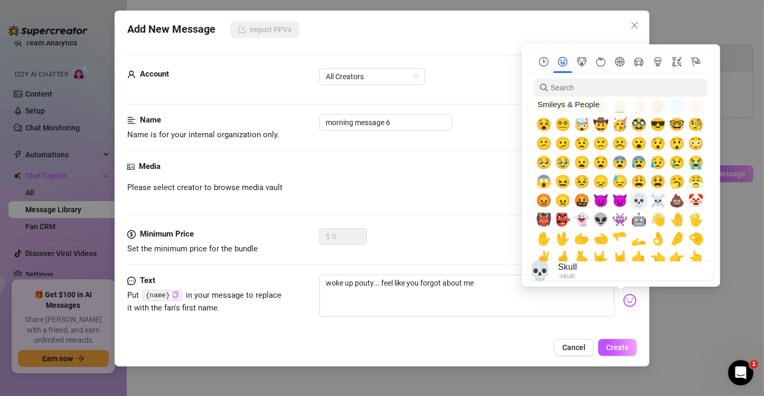
scroll to position [184, 0]
click at [543, 159] on span "🥺" at bounding box center [544, 162] width 16 height 15
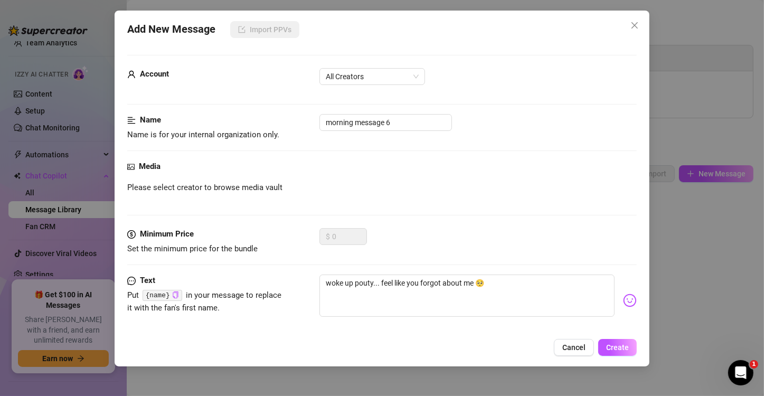
click at [479, 328] on div "Text Put {name} in your message to replace it with the fan's first name. woke u…" at bounding box center [381, 309] width 509 height 71
click at [626, 340] on button "Create" at bounding box center [617, 347] width 39 height 17
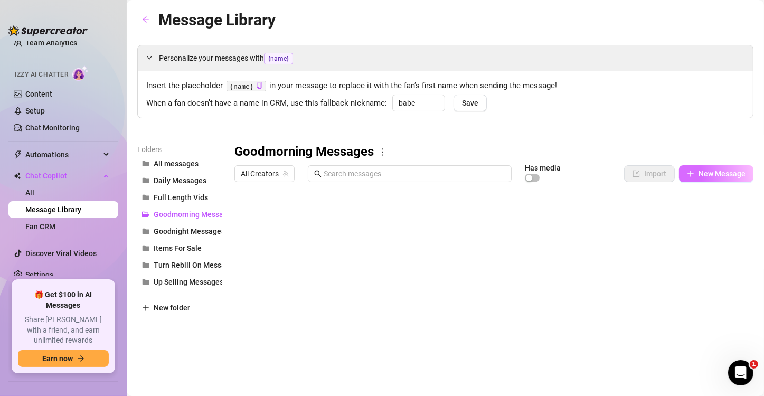
click at [701, 169] on span "New Message" at bounding box center [721, 173] width 47 height 8
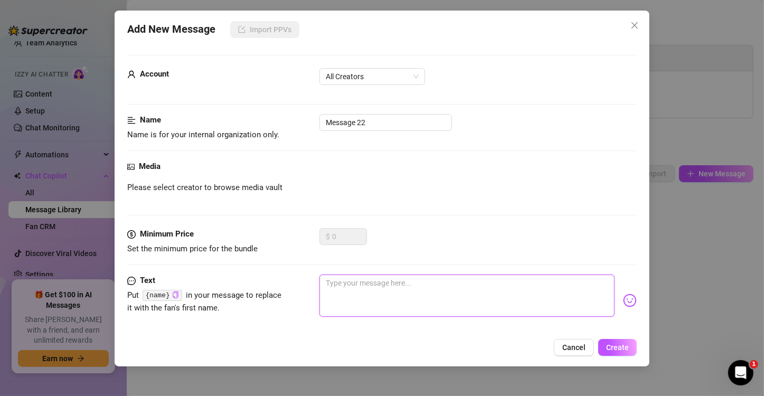
click at [378, 301] on textarea at bounding box center [466, 295] width 295 height 42
click at [625, 303] on img at bounding box center [630, 300] width 14 height 14
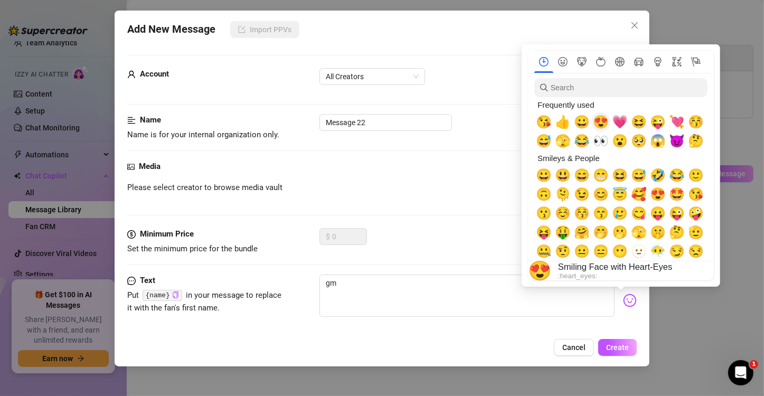
click at [602, 120] on span "😍" at bounding box center [601, 122] width 16 height 15
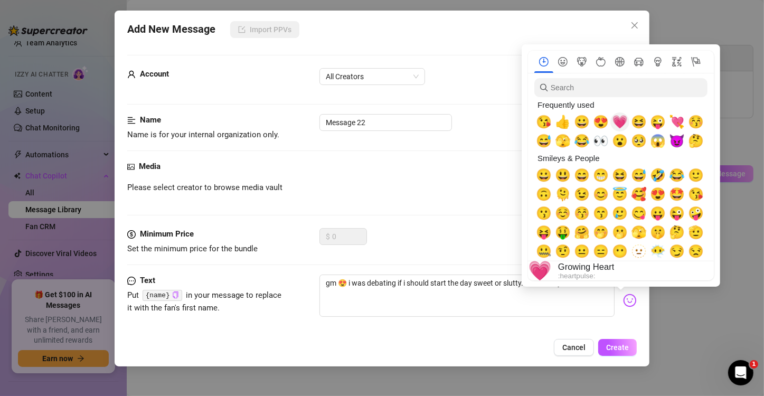
click at [620, 118] on span "💗" at bounding box center [620, 122] width 16 height 15
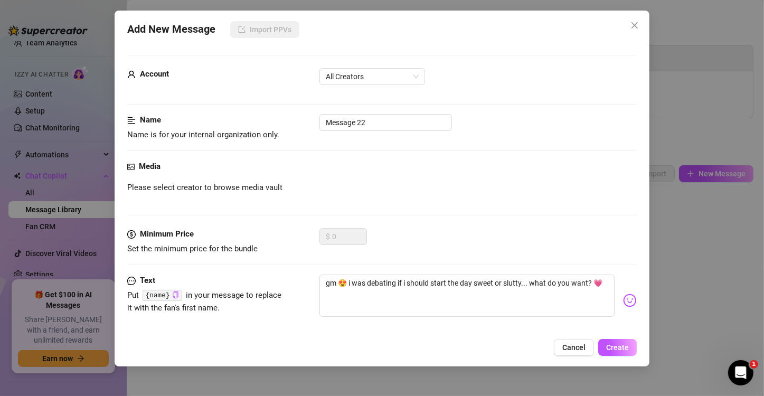
click at [458, 195] on div "Media Please select creator to browse media vault" at bounding box center [381, 194] width 509 height 68
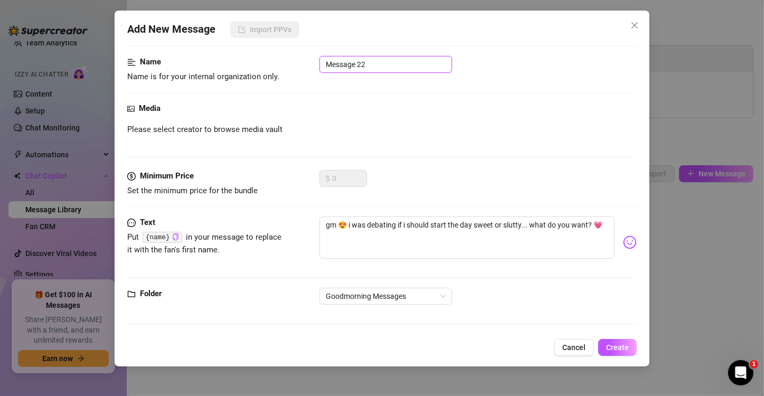
click at [407, 64] on input "Message 22" at bounding box center [385, 64] width 132 height 17
click at [617, 355] on button "Create" at bounding box center [617, 347] width 39 height 17
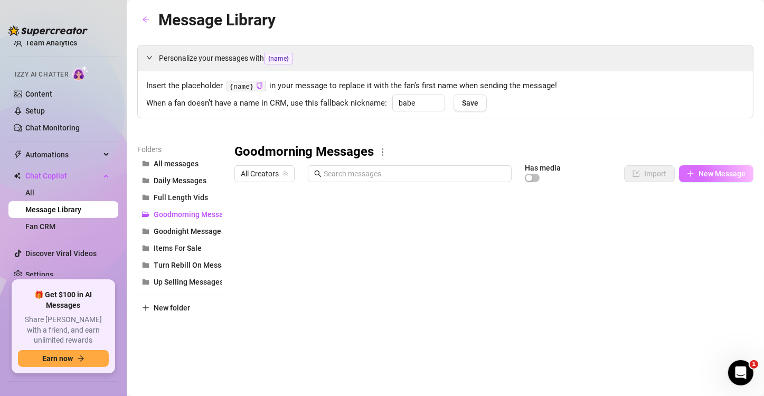
click at [695, 179] on button "New Message" at bounding box center [716, 173] width 74 height 17
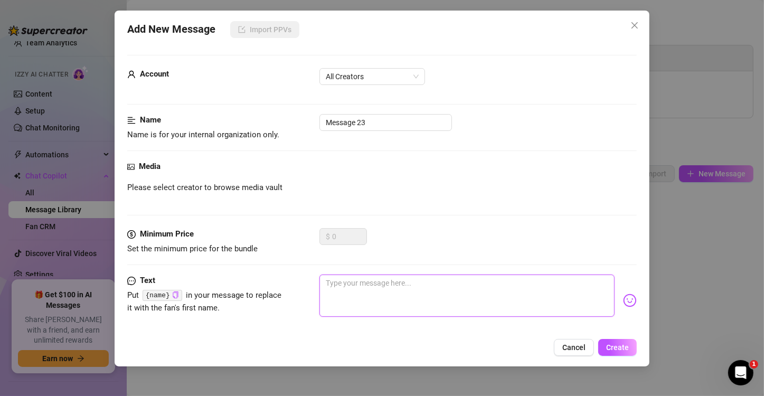
click at [426, 286] on textarea at bounding box center [466, 295] width 295 height 42
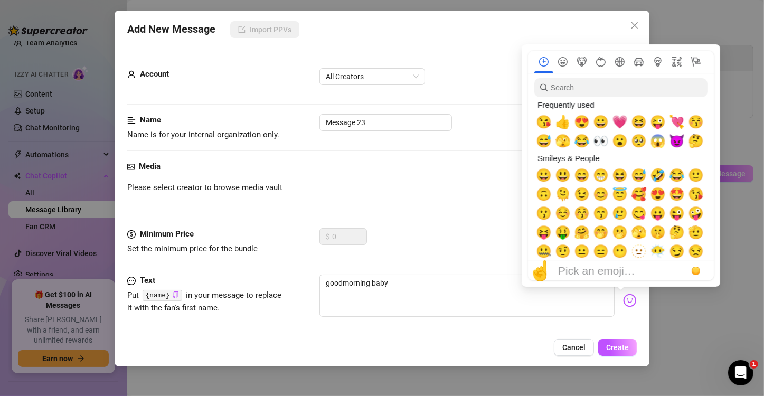
click at [625, 301] on img at bounding box center [630, 300] width 14 height 14
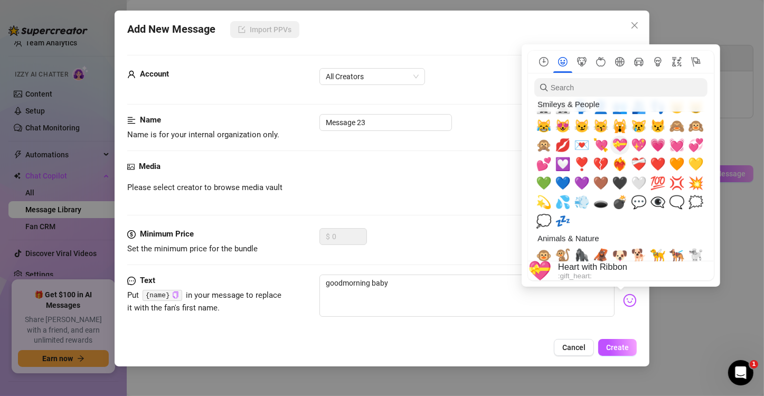
scroll to position [1056, 0]
click at [670, 146] on span "💓" at bounding box center [677, 145] width 16 height 15
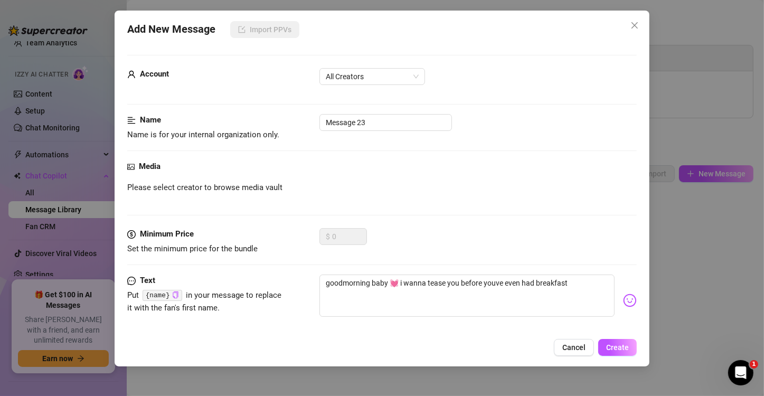
click at [623, 299] on img at bounding box center [630, 300] width 14 height 14
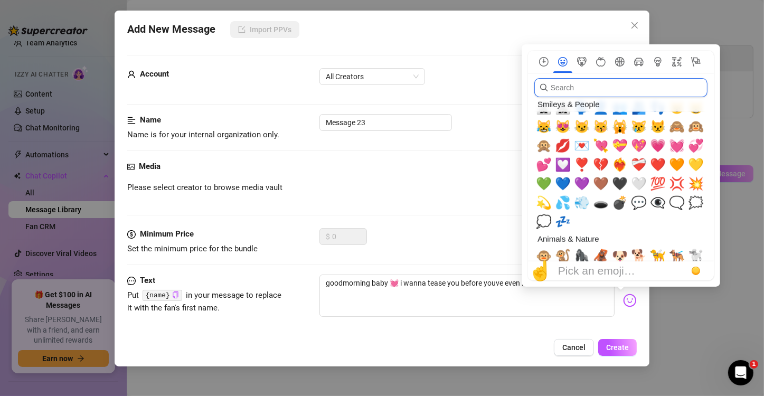
click at [615, 84] on input "search" at bounding box center [620, 87] width 173 height 19
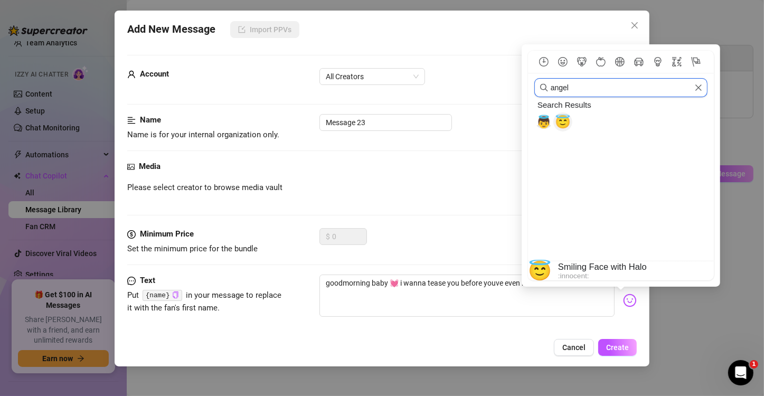
click at [561, 123] on span "😇" at bounding box center [563, 122] width 16 height 15
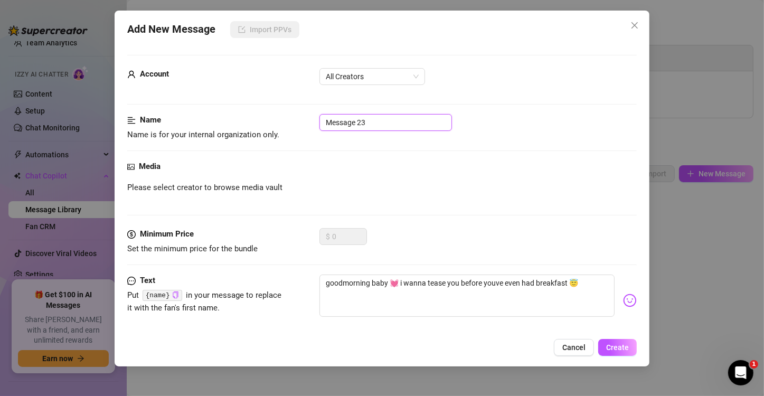
drag, startPoint x: 379, startPoint y: 121, endPoint x: 360, endPoint y: 121, distance: 19.0
click at [373, 121] on input "Message 23" at bounding box center [385, 122] width 132 height 17
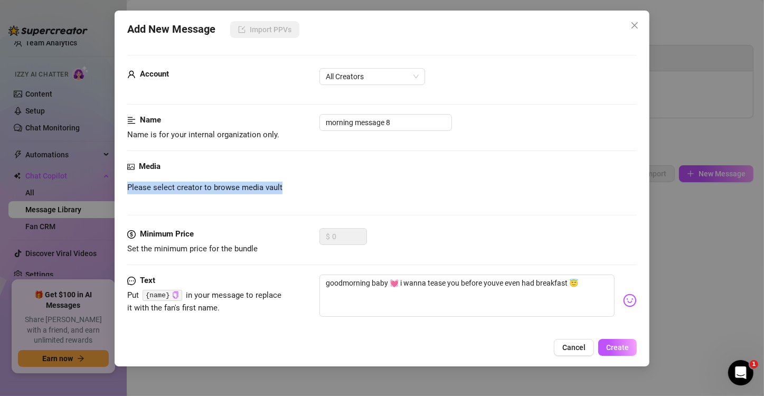
click at [469, 177] on div "Media Please select creator to browse media vault" at bounding box center [381, 194] width 509 height 68
click at [612, 346] on span "Create" at bounding box center [617, 347] width 23 height 8
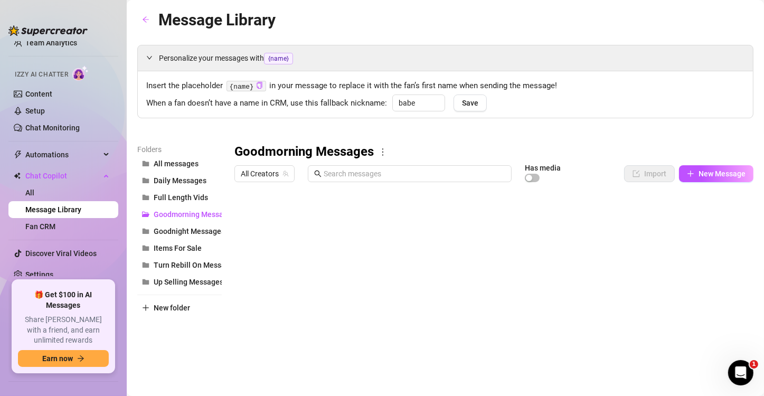
click at [723, 301] on div at bounding box center [489, 304] width 510 height 235
click at [714, 301] on div at bounding box center [489, 304] width 510 height 235
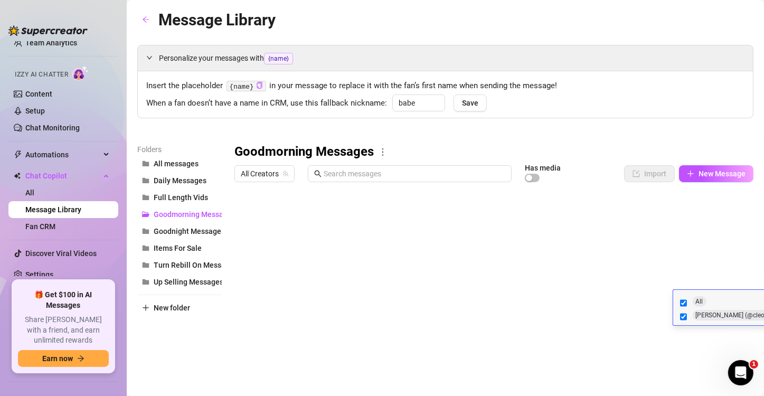
click at [722, 279] on div at bounding box center [489, 304] width 510 height 235
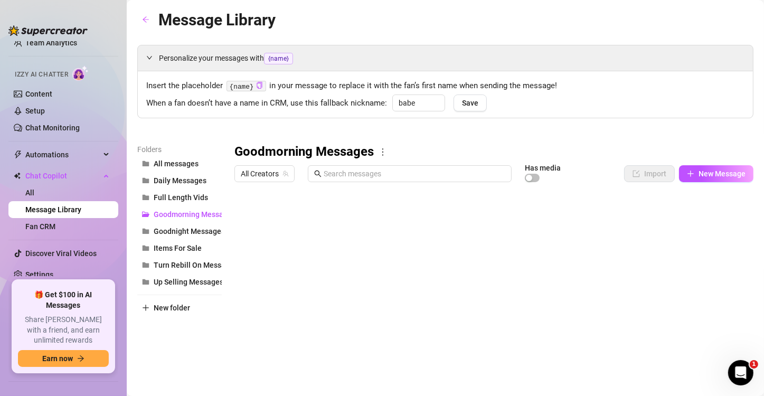
click at [717, 279] on div at bounding box center [489, 304] width 510 height 235
click at [724, 261] on div at bounding box center [489, 304] width 510 height 235
click at [602, 272] on div at bounding box center [489, 304] width 510 height 235
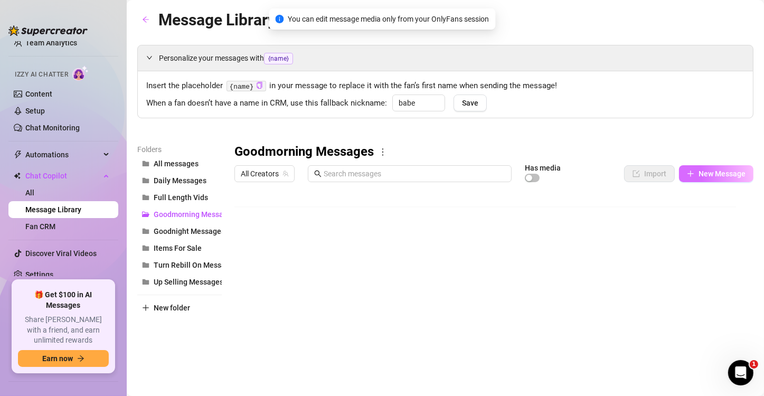
click at [713, 174] on span "New Message" at bounding box center [721, 173] width 47 height 8
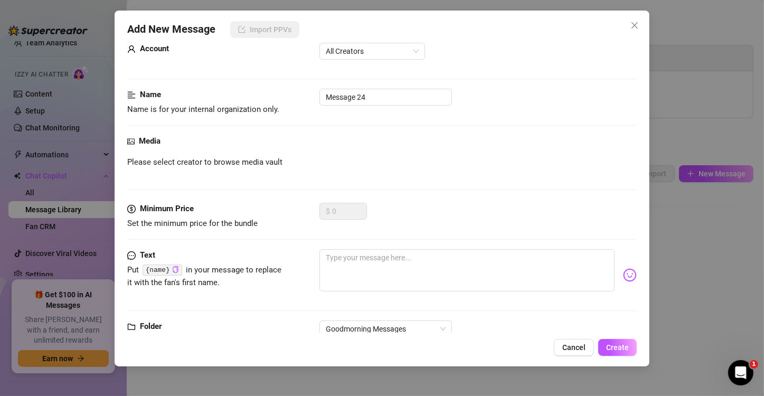
scroll to position [58, 0]
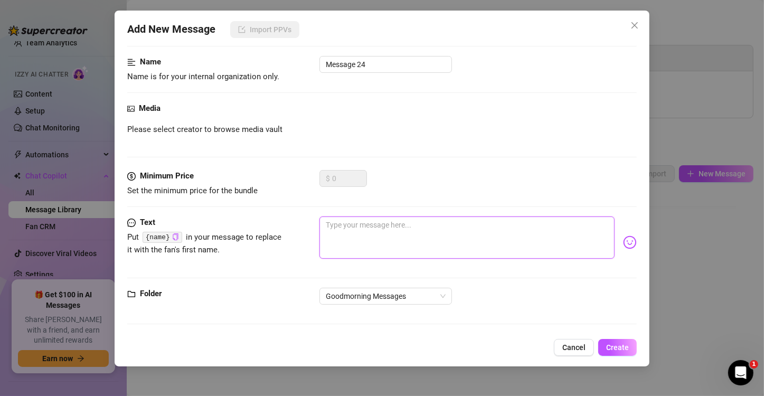
click at [404, 251] on textarea at bounding box center [466, 237] width 295 height 42
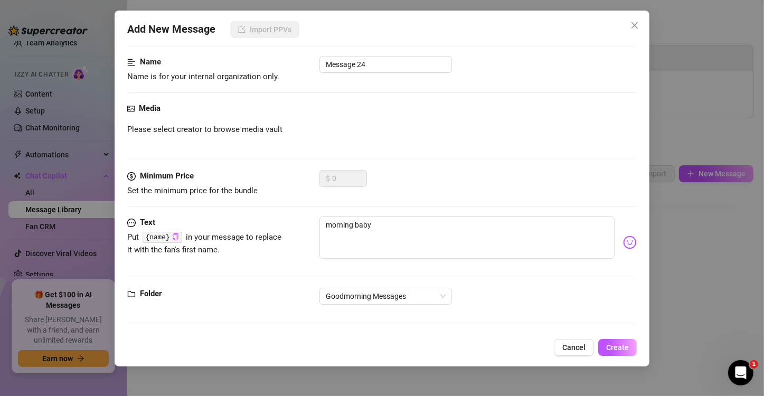
click at [623, 239] on img at bounding box center [630, 242] width 14 height 14
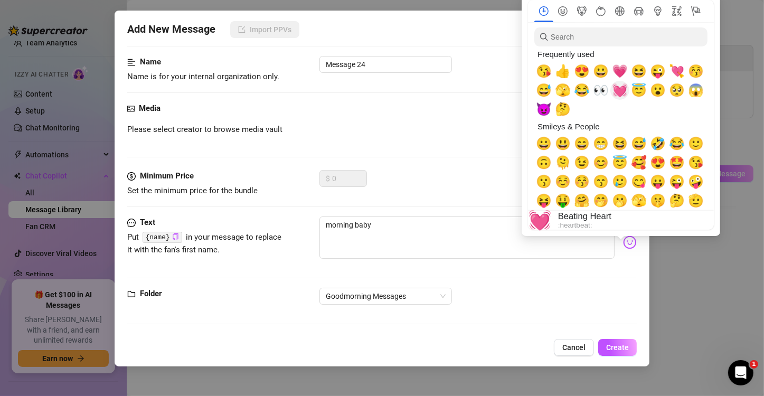
click at [619, 91] on span "💓" at bounding box center [620, 90] width 16 height 15
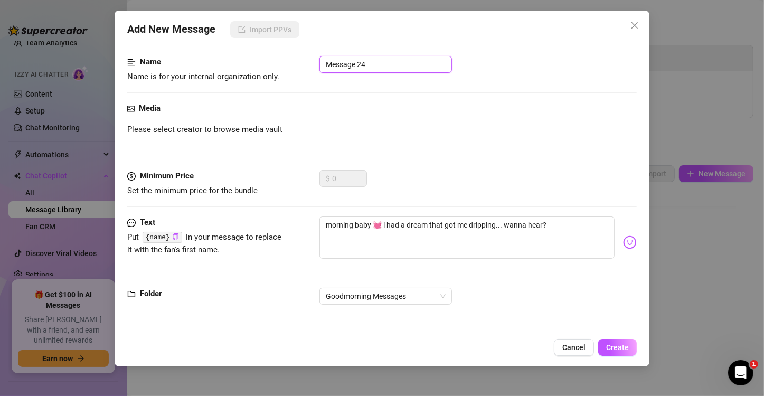
click at [407, 63] on input "Message 24" at bounding box center [385, 64] width 132 height 17
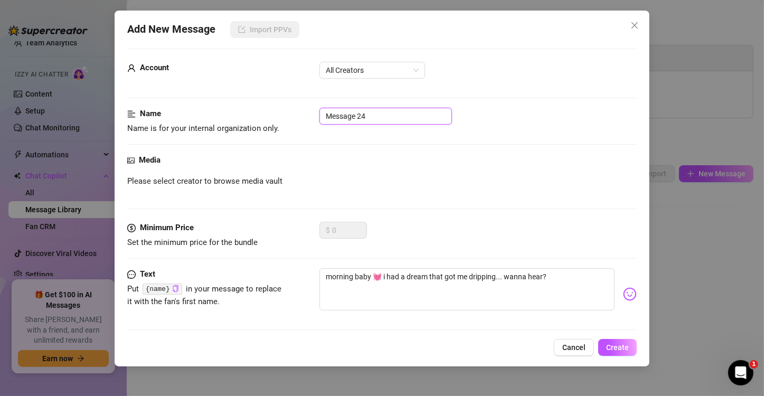
scroll to position [0, 0]
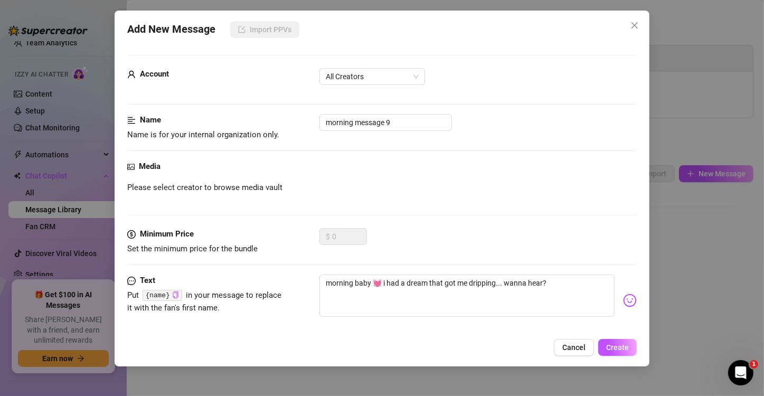
click at [624, 338] on div "Add New Message Import PPVs Account All Creators Name Name is for your internal…" at bounding box center [382, 189] width 535 height 356
click at [627, 347] on span "Create" at bounding box center [617, 347] width 23 height 8
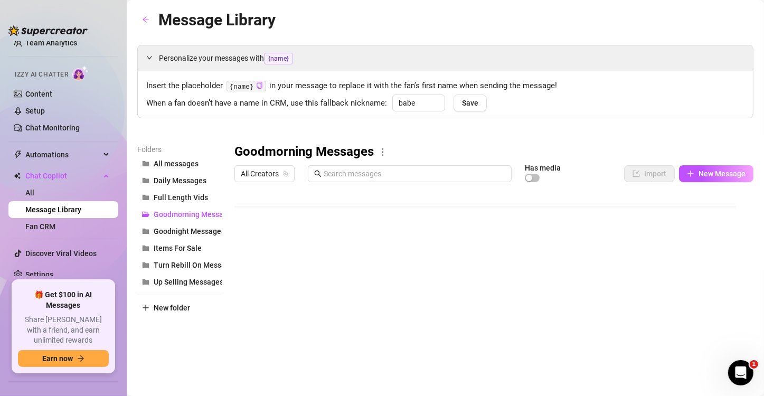
scroll to position [30, 0]
click at [571, 114] on div "Insert the placeholder {name} in your message to replace it with the fan’s firs…" at bounding box center [445, 94] width 615 height 46
click at [164, 224] on button "Goodnight Messages" at bounding box center [179, 231] width 84 height 17
click at [174, 215] on span "Goodmorning Messages" at bounding box center [195, 214] width 82 height 8
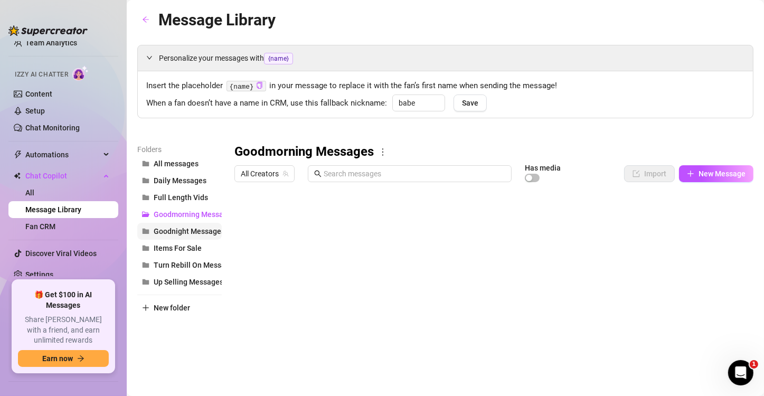
click at [177, 229] on span "Goodnight Messages" at bounding box center [189, 231] width 71 height 8
click at [201, 179] on span "Daily Messages" at bounding box center [180, 180] width 53 height 8
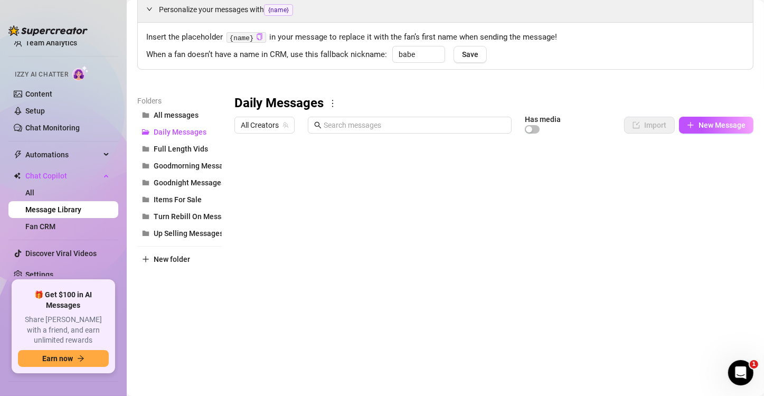
scroll to position [58, 0]
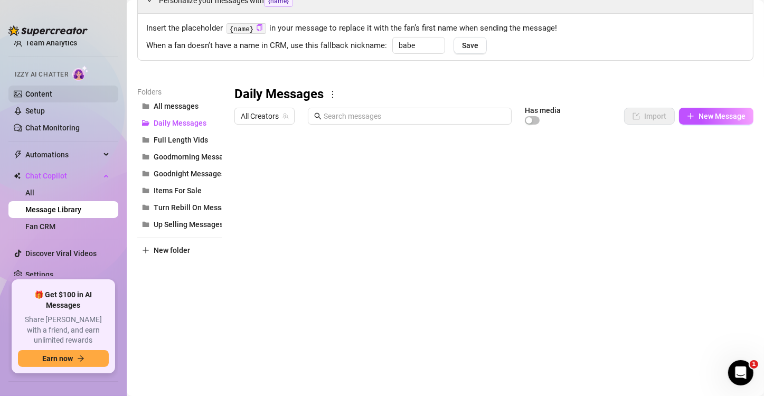
click at [52, 92] on link "Content" at bounding box center [38, 94] width 27 height 8
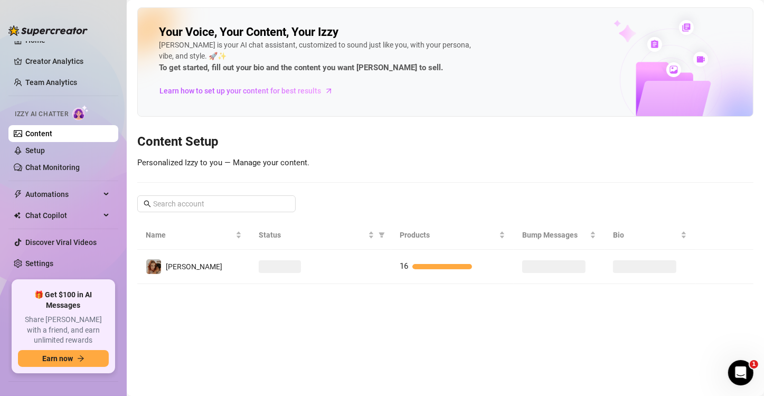
scroll to position [3, 0]
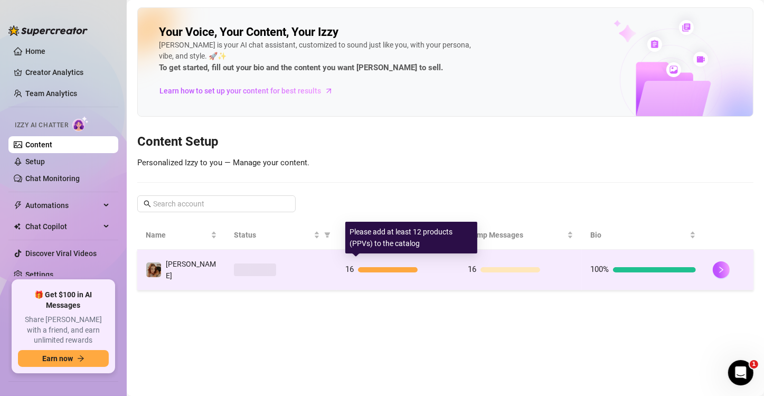
click at [396, 255] on td "16" at bounding box center [398, 270] width 122 height 41
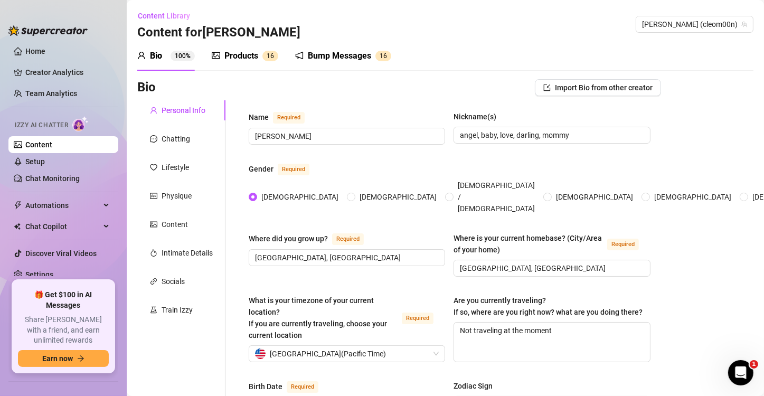
click at [365, 55] on div "Bump Messages" at bounding box center [339, 56] width 63 height 13
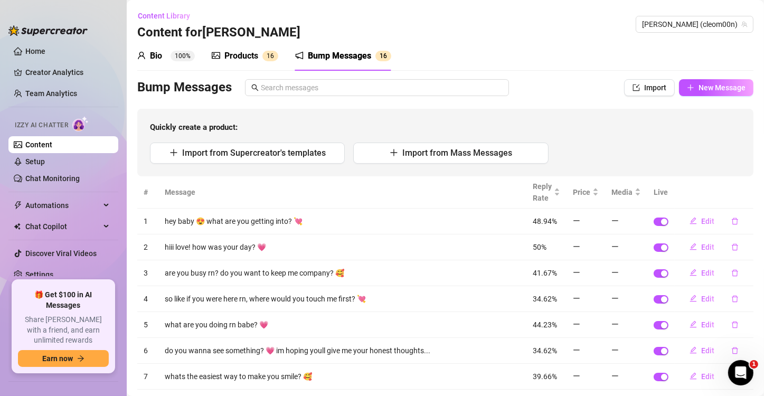
click at [238, 51] on div "Products" at bounding box center [241, 56] width 34 height 13
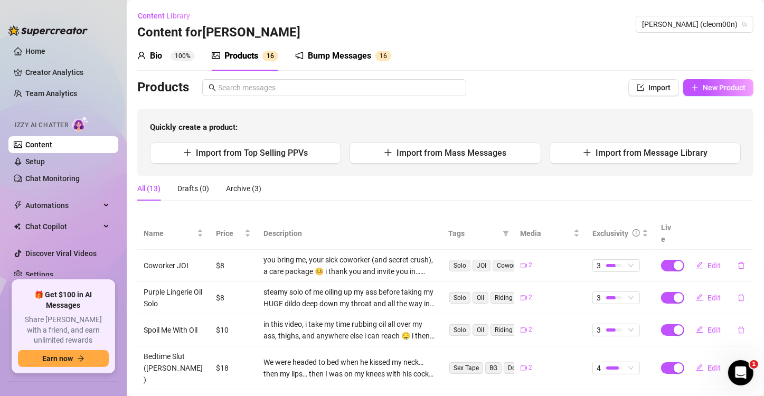
click at [187, 55] on sup "100%" at bounding box center [182, 56] width 24 height 11
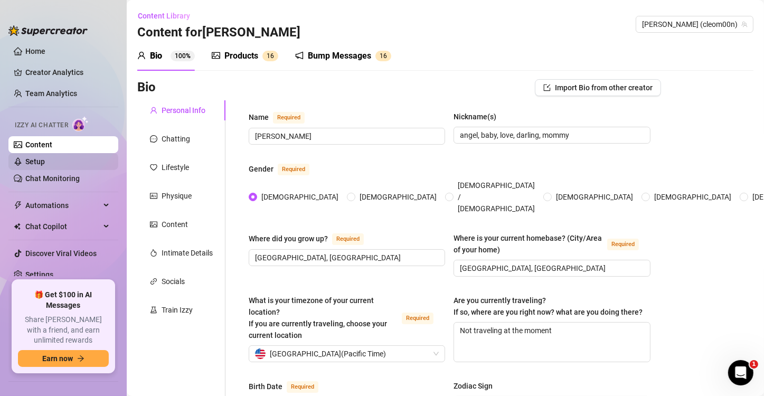
click at [45, 164] on link "Setup" at bounding box center [35, 161] width 20 height 8
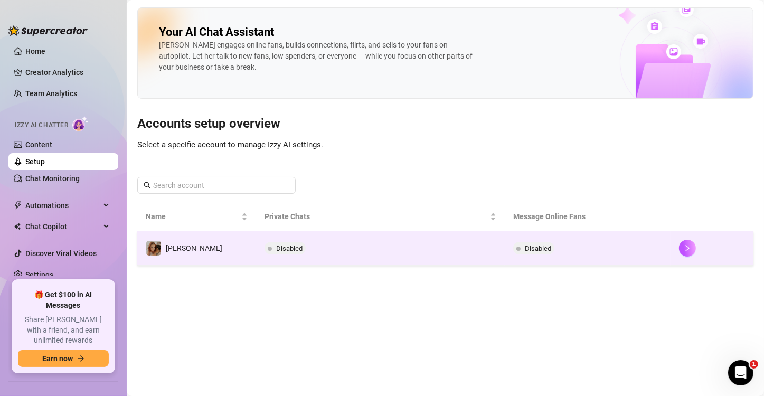
click at [422, 248] on td "Disabled" at bounding box center [380, 248] width 249 height 34
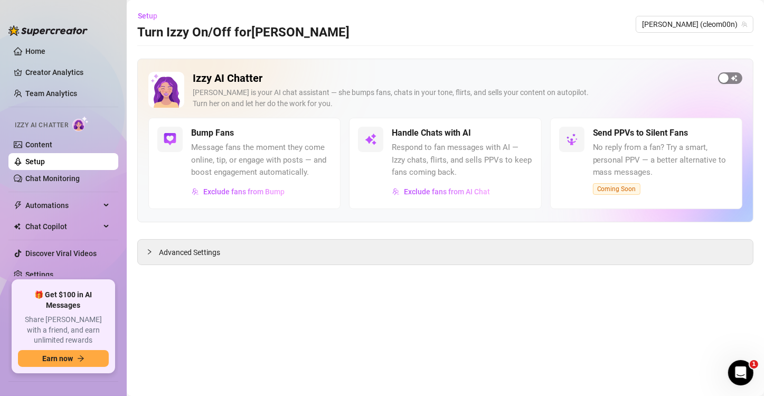
click at [727, 79] on div "button" at bounding box center [724, 78] width 10 height 10
